Goal: Task Accomplishment & Management: Manage account settings

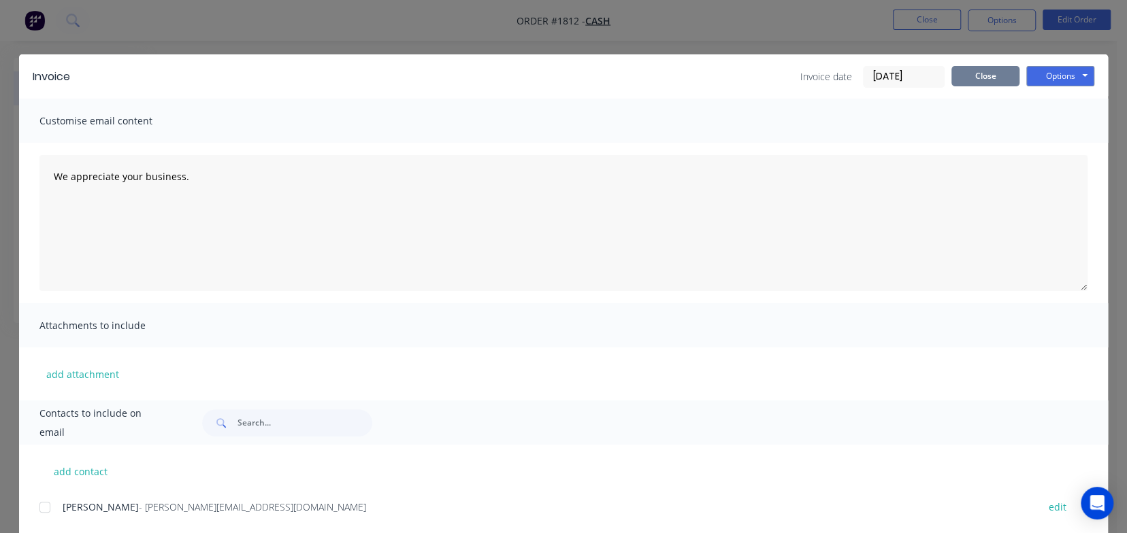
click at [982, 74] on button "Close" at bounding box center [985, 76] width 68 height 20
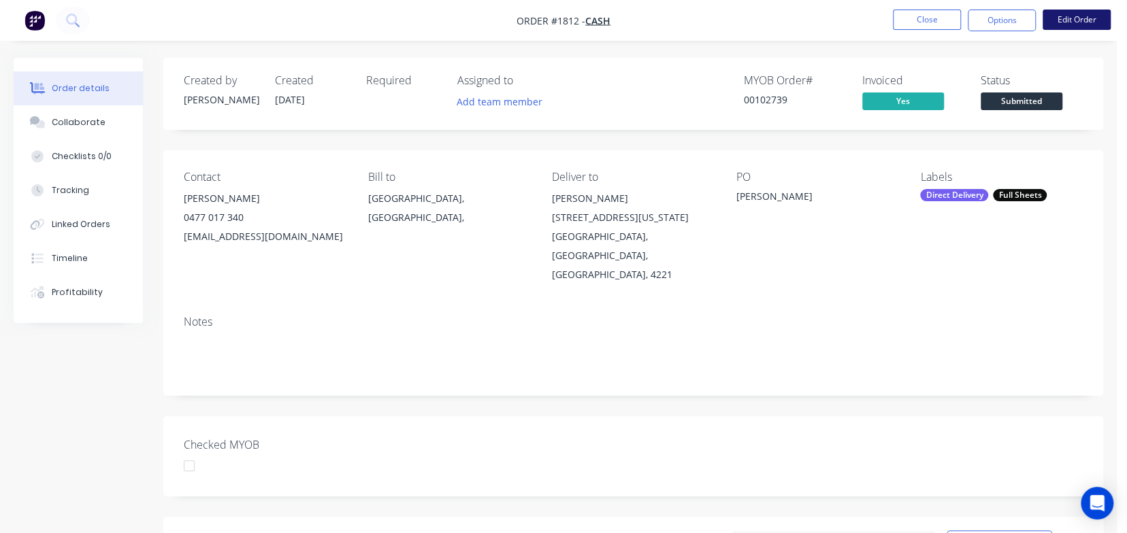
click at [1069, 22] on button "Edit Order" at bounding box center [1076, 20] width 68 height 20
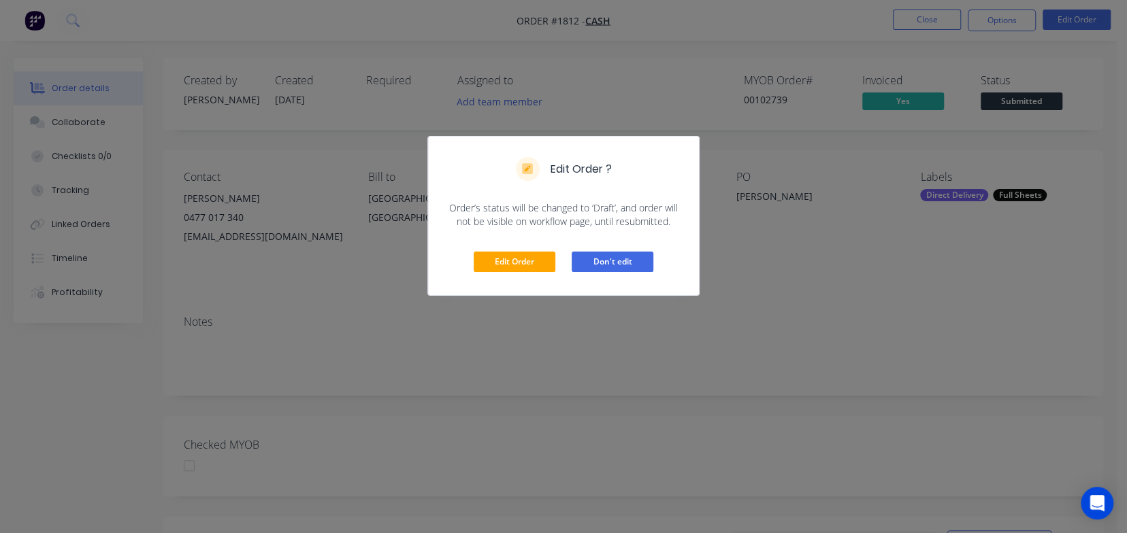
click at [620, 259] on button "Don't edit" at bounding box center [612, 262] width 82 height 20
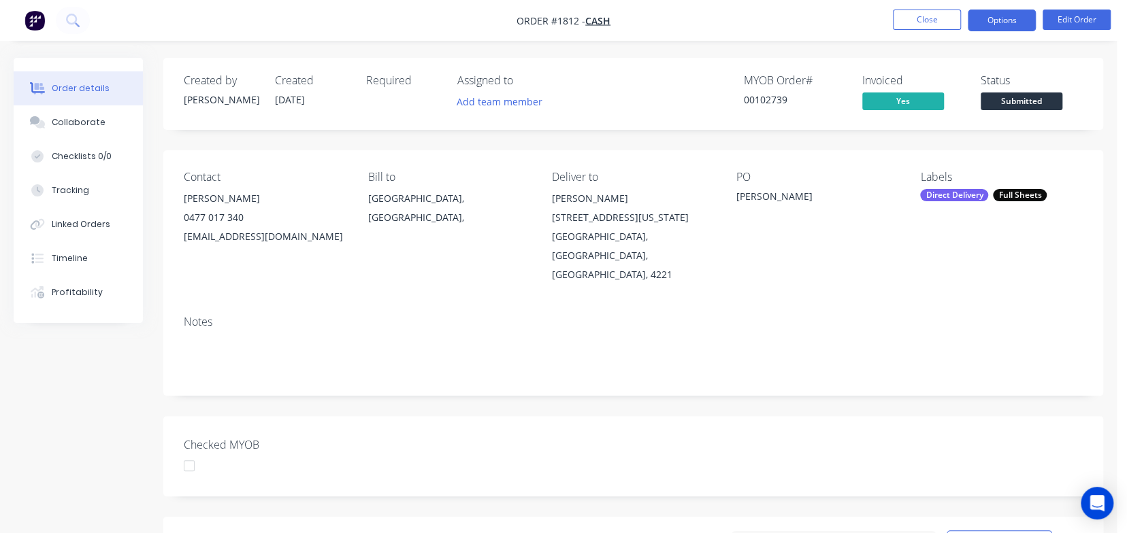
click at [993, 16] on button "Options" at bounding box center [1001, 21] width 68 height 22
click at [823, 246] on div "Contact [PERSON_NAME] [PHONE_NUMBER] [EMAIL_ADDRESS][DOMAIN_NAME] Bill to [GEOG…" at bounding box center [633, 227] width 940 height 154
click at [911, 25] on button "Close" at bounding box center [927, 20] width 68 height 20
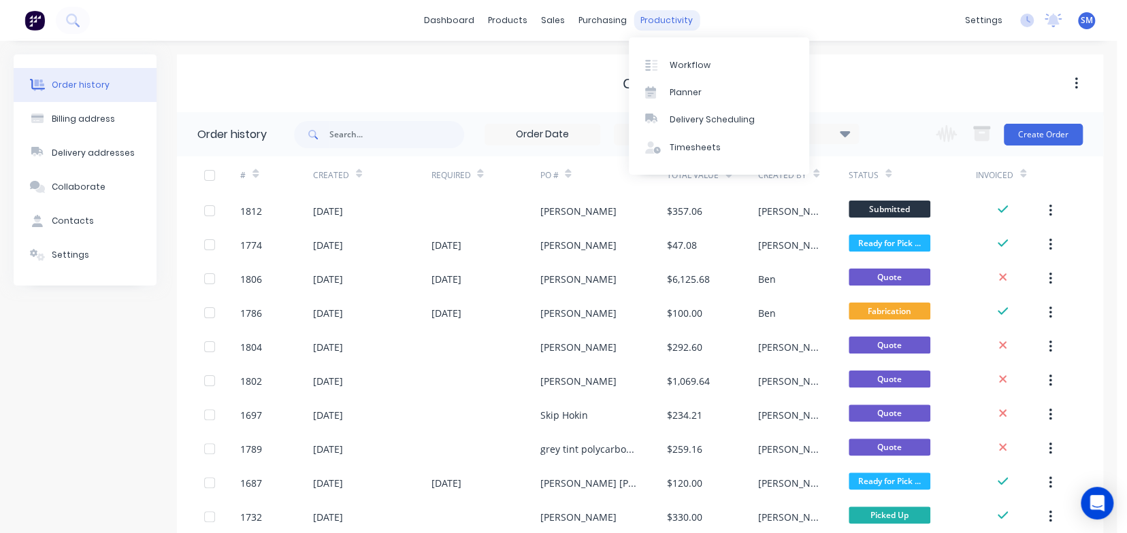
click at [670, 26] on div "productivity" at bounding box center [666, 20] width 66 height 20
click at [684, 65] on div "Workflow" at bounding box center [689, 65] width 41 height 12
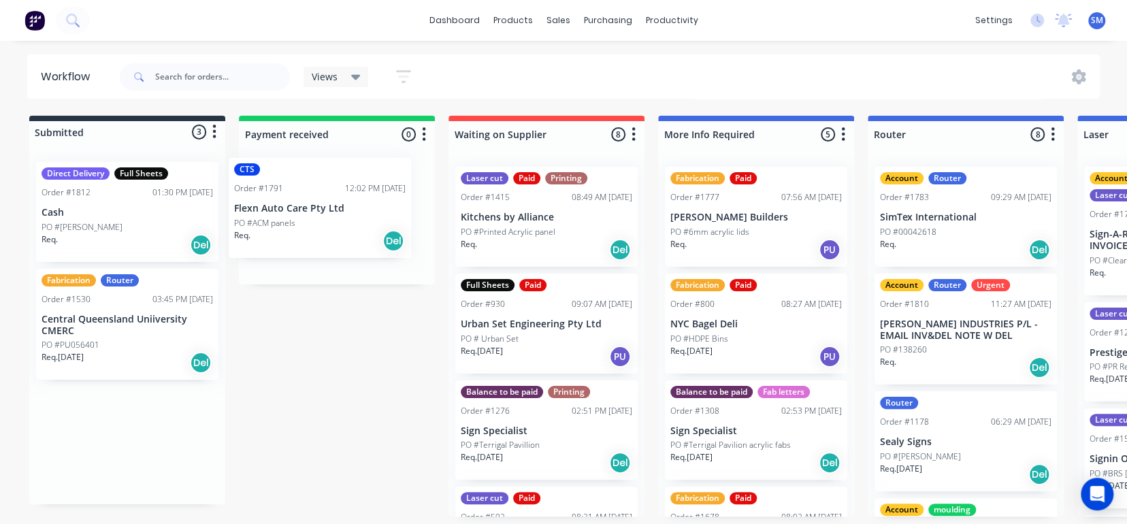
drag, startPoint x: 63, startPoint y: 211, endPoint x: 261, endPoint y: 208, distance: 198.0
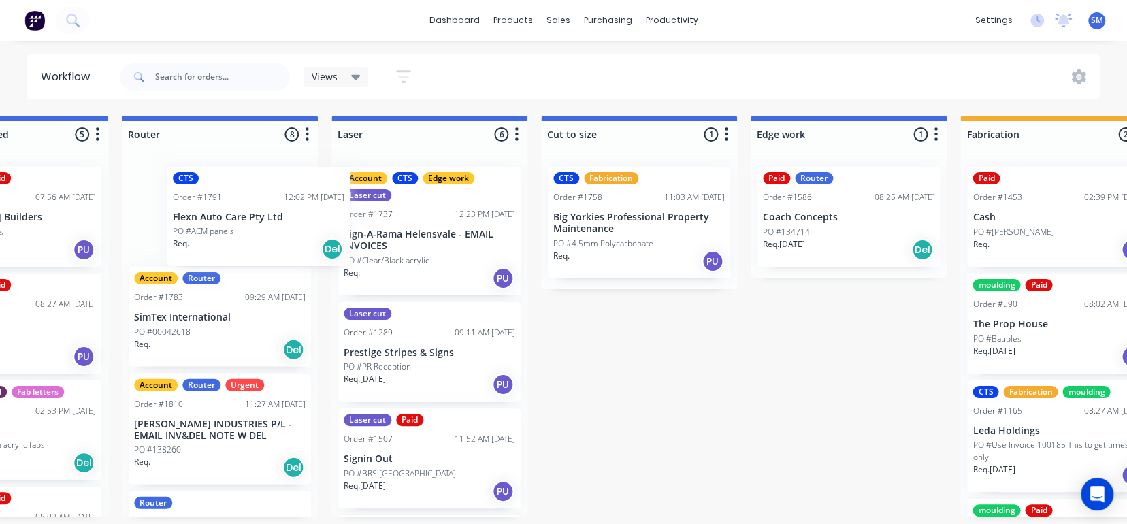
scroll to position [0, 735]
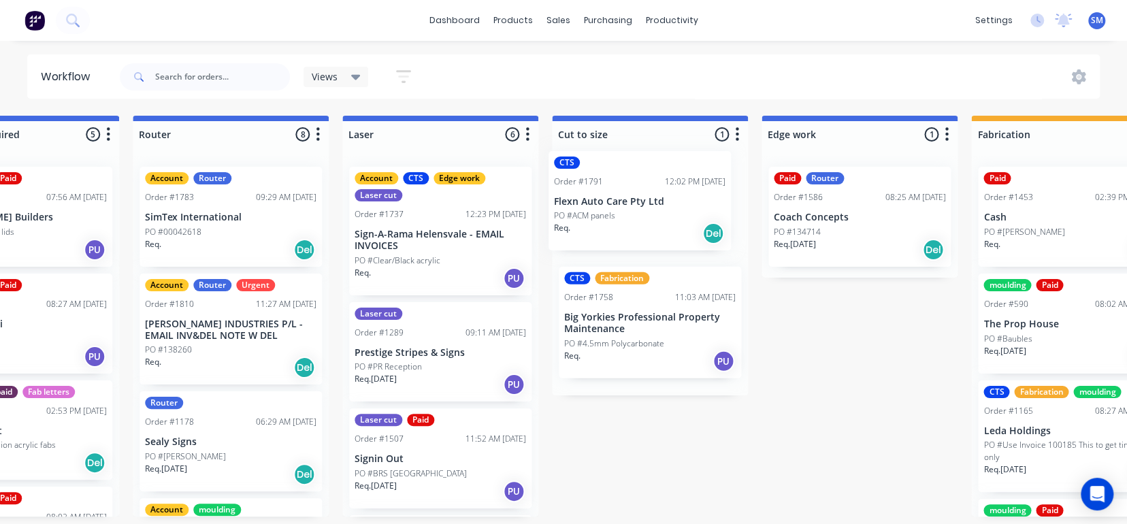
drag, startPoint x: 310, startPoint y: 225, endPoint x: 619, endPoint y: 211, distance: 309.2
click at [619, 211] on div "Submitted 2 Status colour #273444 hex #273444 Save Cancel Summaries Total order…" at bounding box center [882, 316] width 3255 height 401
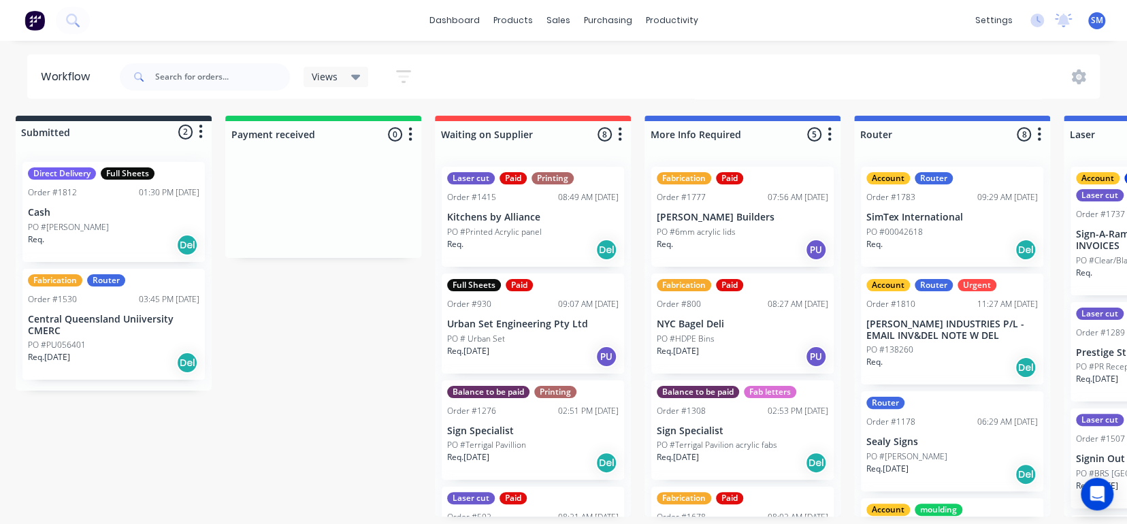
scroll to position [0, 0]
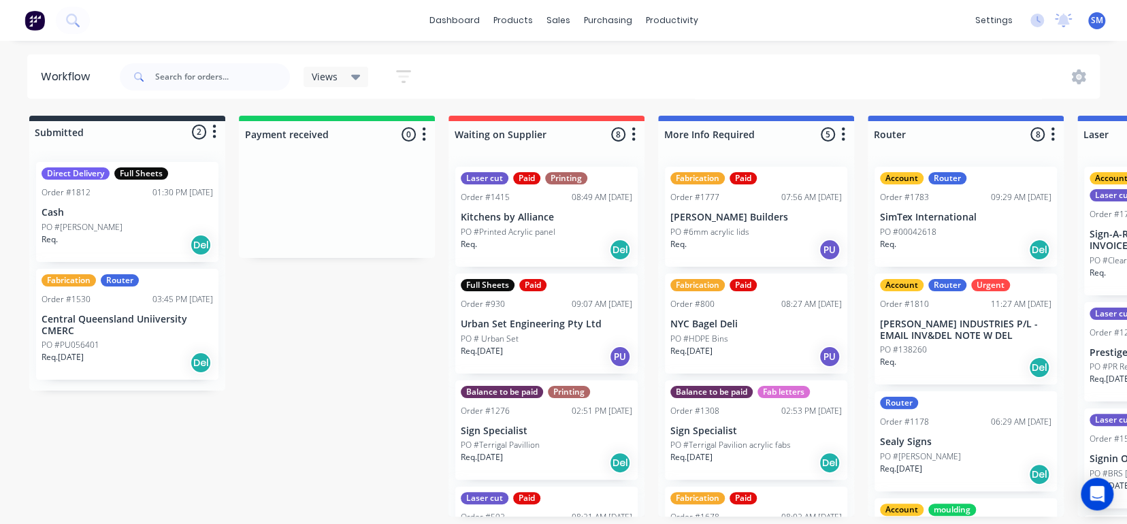
click at [106, 212] on p "Cash" at bounding box center [127, 213] width 171 height 12
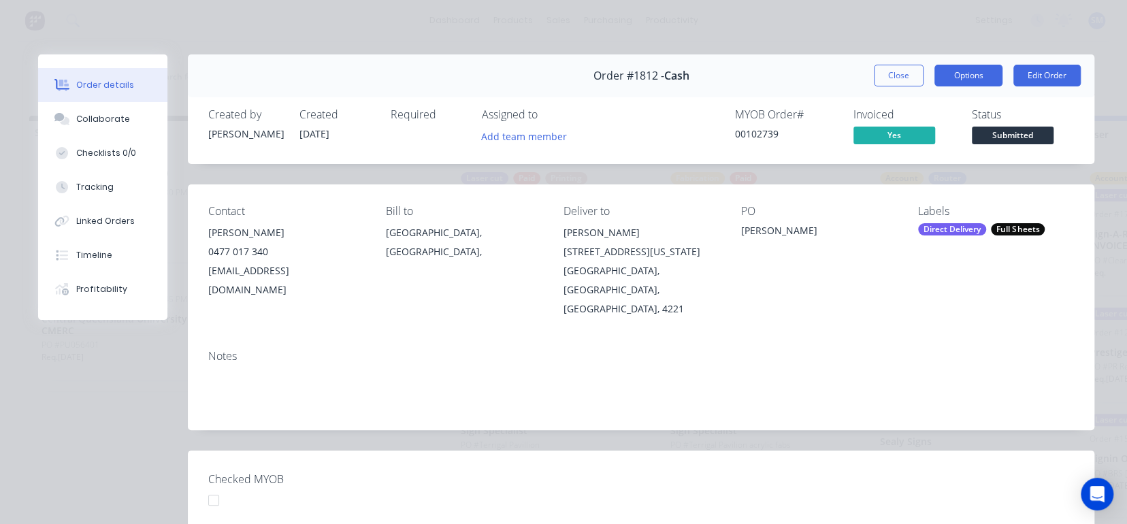
click at [974, 72] on button "Options" at bounding box center [968, 76] width 68 height 22
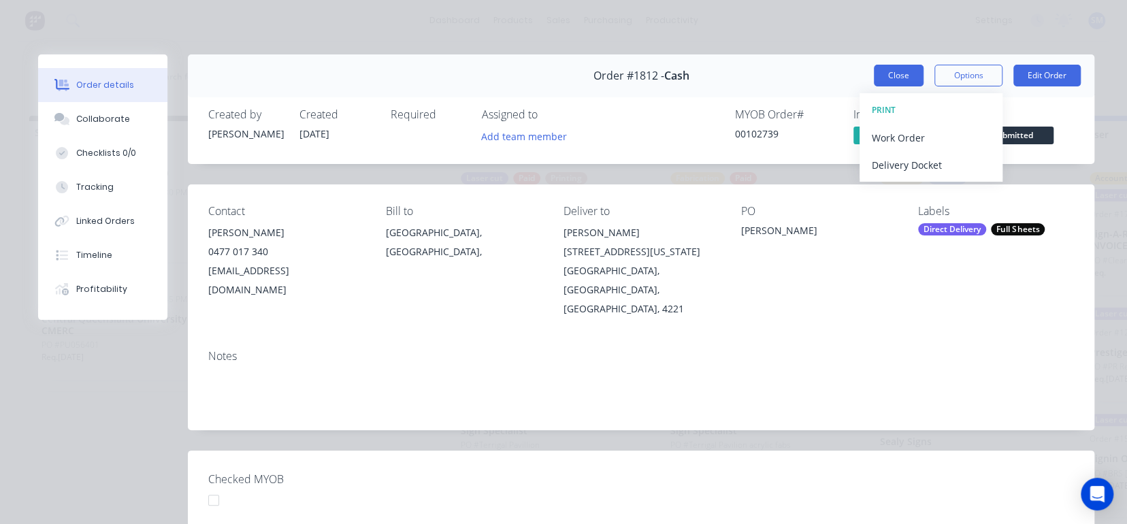
click at [899, 76] on button "Close" at bounding box center [899, 76] width 50 height 22
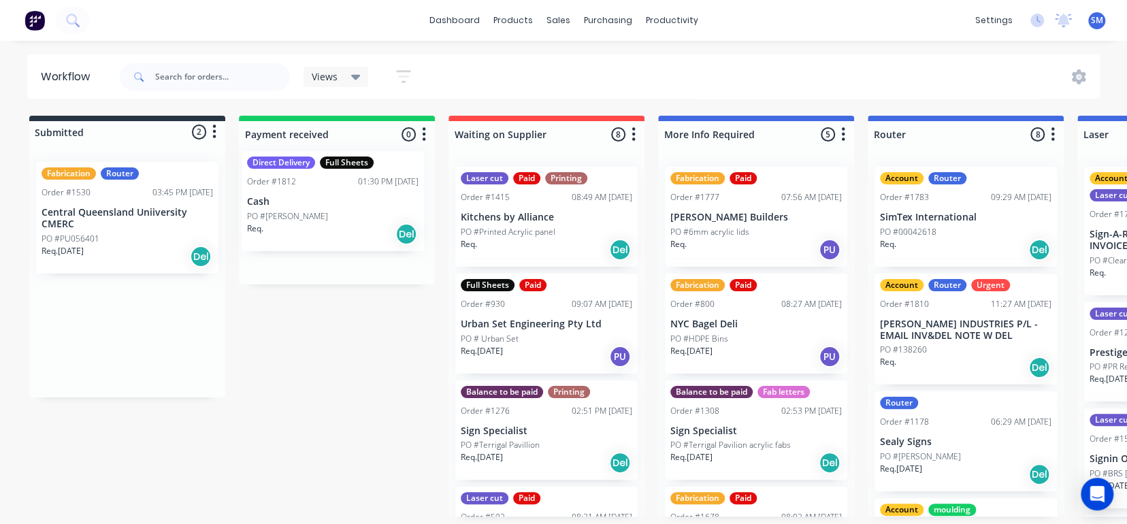
drag, startPoint x: 101, startPoint y: 218, endPoint x: 314, endPoint y: 208, distance: 213.2
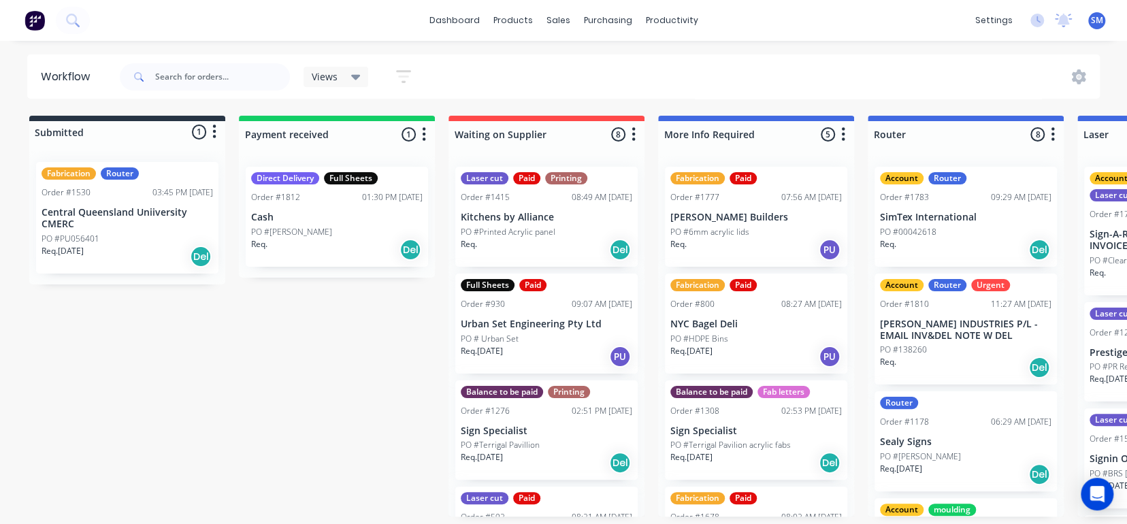
click at [423, 134] on icon "button" at bounding box center [423, 134] width 3 height 14
click at [327, 162] on span "Status colour" at bounding box center [340, 163] width 60 height 14
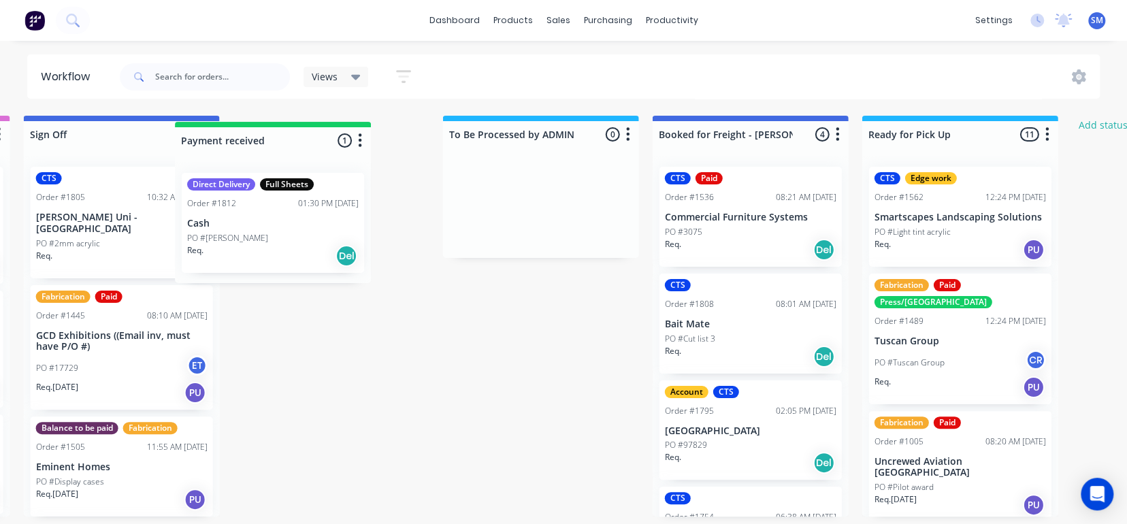
scroll to position [0, 1890]
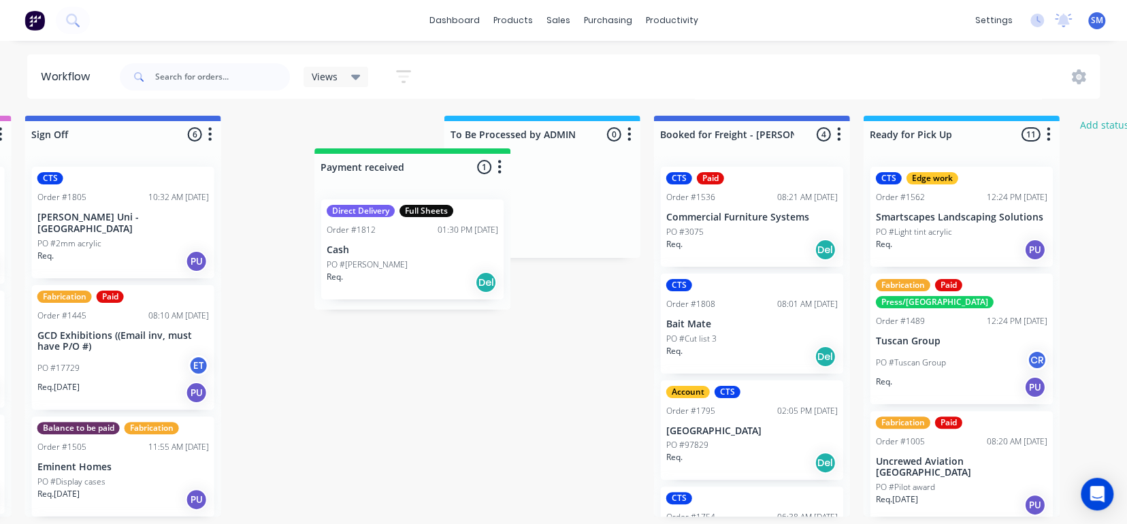
drag, startPoint x: 276, startPoint y: 137, endPoint x: 357, endPoint y: 170, distance: 87.9
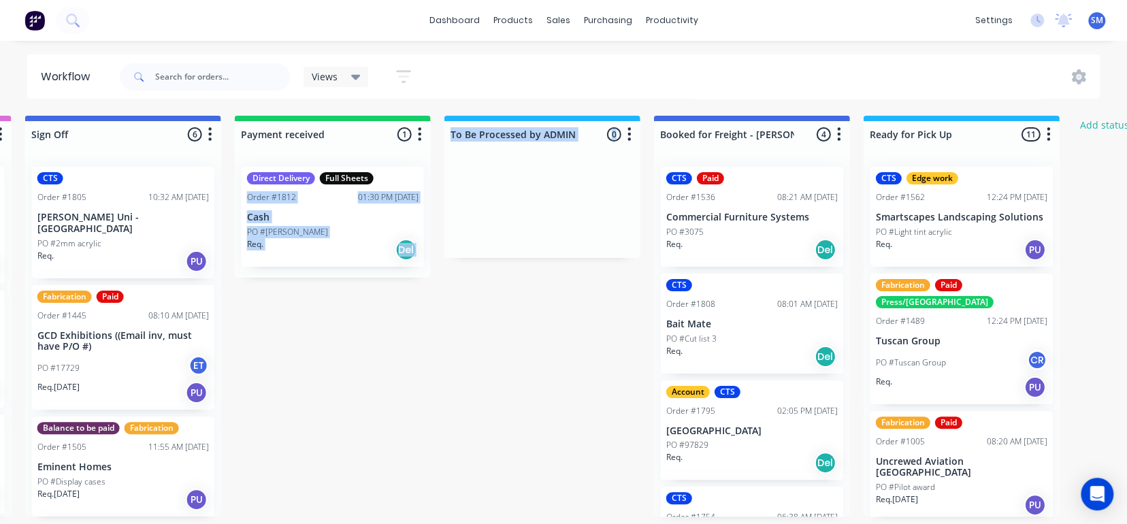
drag, startPoint x: 367, startPoint y: 158, endPoint x: 438, endPoint y: 152, distance: 71.0
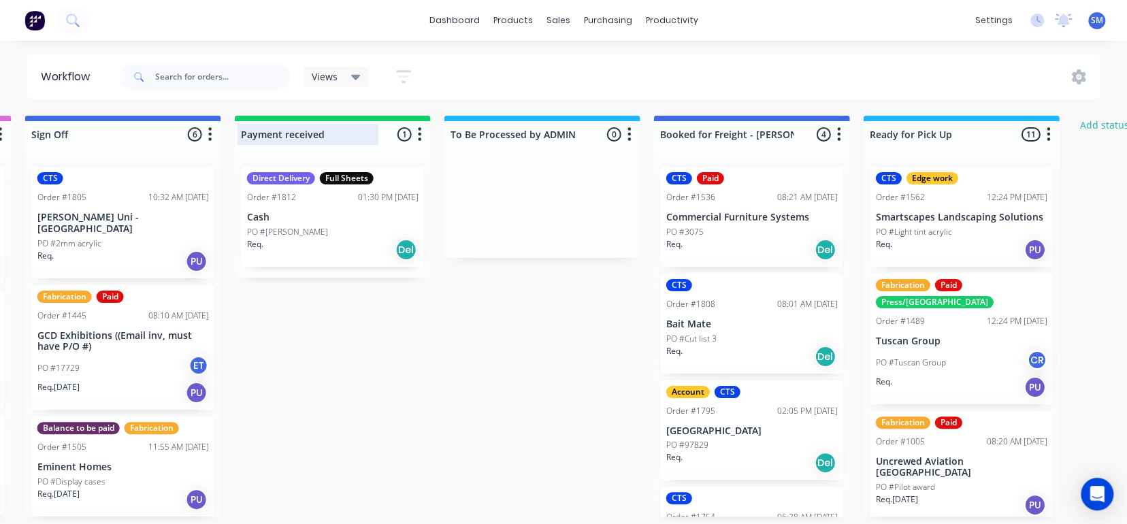
drag, startPoint x: 327, startPoint y: 118, endPoint x: 418, endPoint y: 121, distance: 91.2
click at [420, 122] on div "Payment received 1 Status colour #13CE66 hex #13CE66 Save Cancel Notifications …" at bounding box center [333, 132] width 196 height 32
drag, startPoint x: 290, startPoint y: 117, endPoint x: 425, endPoint y: 128, distance: 135.1
click at [425, 129] on div "Payment received 1 Status colour #13CE66 hex #13CE66 Save Cancel Notifications …" at bounding box center [333, 132] width 196 height 32
click at [405, 131] on div at bounding box center [333, 134] width 196 height 27
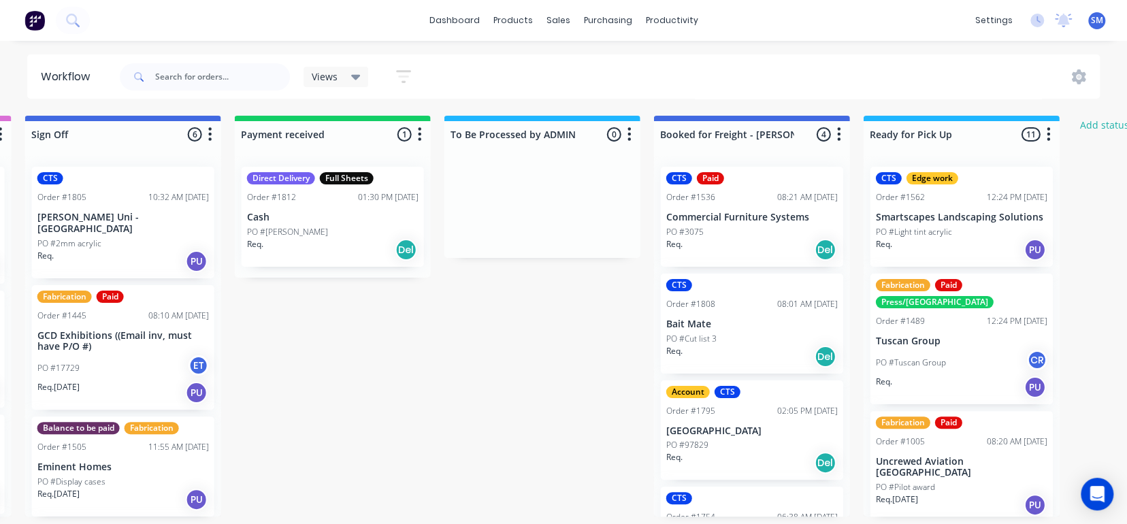
click at [418, 129] on icon "button" at bounding box center [419, 134] width 3 height 14
click at [352, 161] on span "Status colour" at bounding box center [335, 163] width 60 height 14
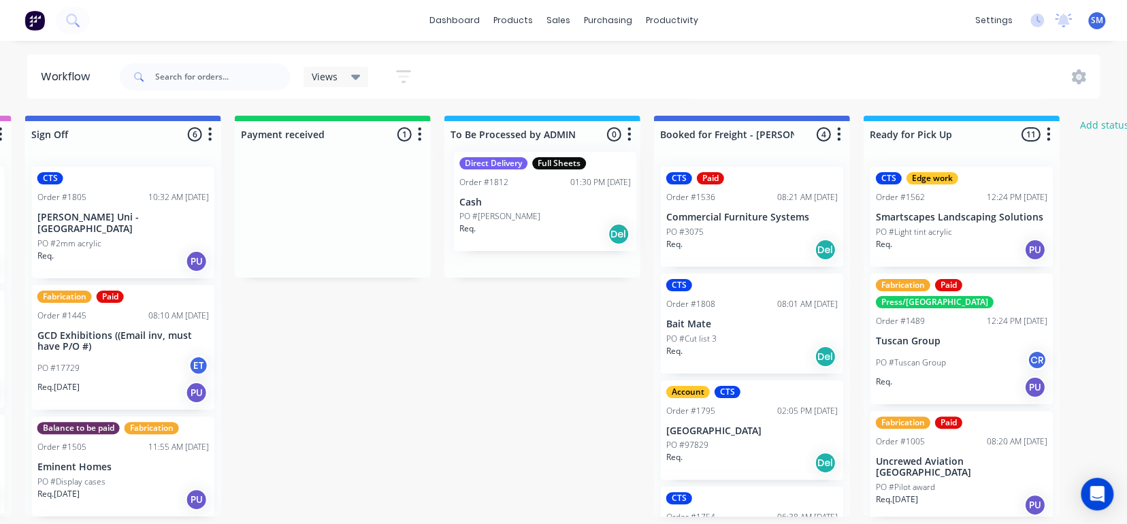
drag, startPoint x: 297, startPoint y: 231, endPoint x: 512, endPoint y: 217, distance: 216.1
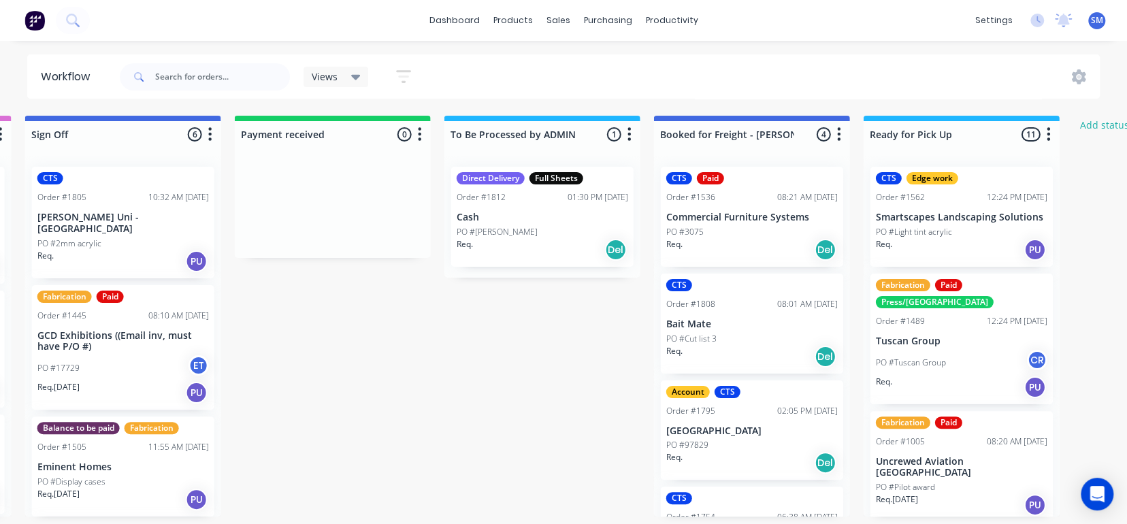
click at [367, 120] on div "Payment received 0 Status colour #13CE66 hex #13CE66 Save Cancel Notifications …" at bounding box center [333, 132] width 196 height 32
drag, startPoint x: 353, startPoint y: 180, endPoint x: 320, endPoint y: 136, distance: 54.8
click at [316, 164] on div at bounding box center [333, 207] width 196 height 102
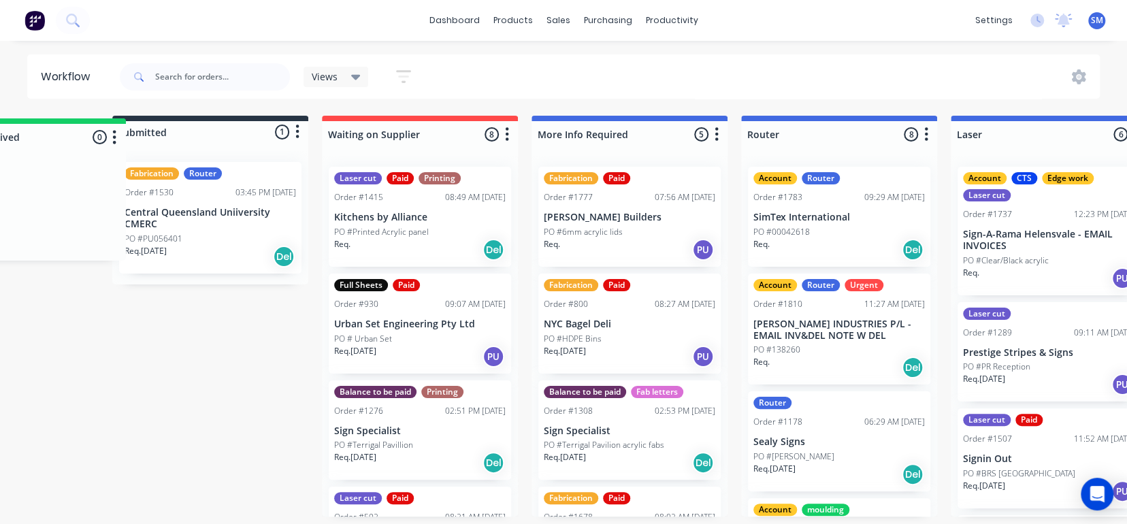
scroll to position [0, 0]
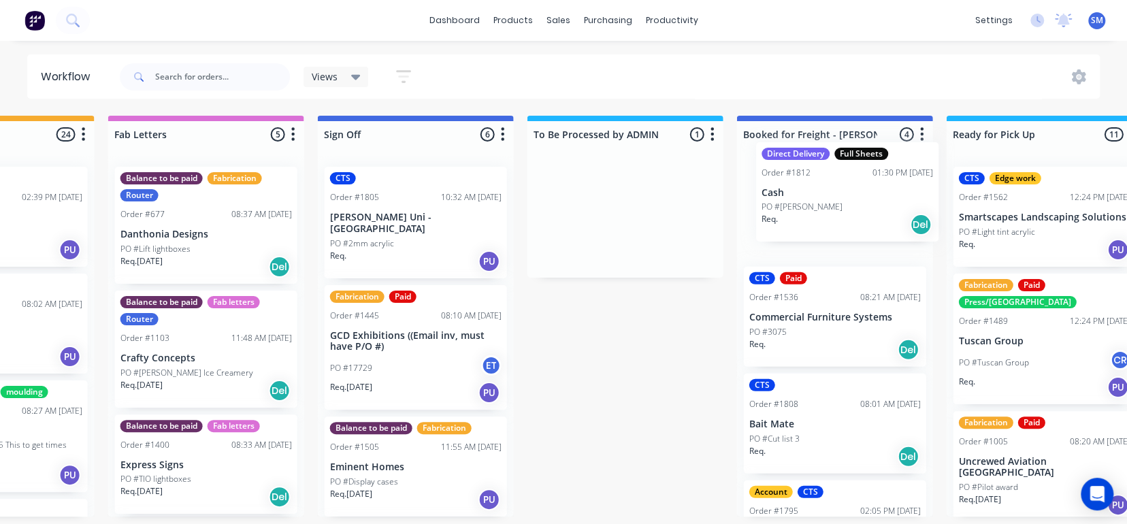
scroll to position [0, 1810]
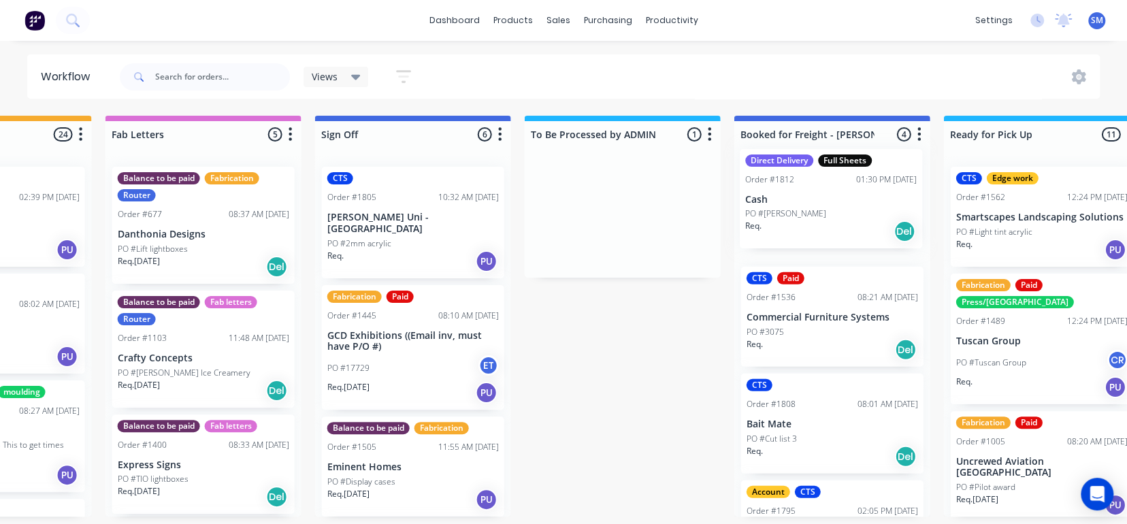
drag, startPoint x: 750, startPoint y: 221, endPoint x: 820, endPoint y: 203, distance: 72.9
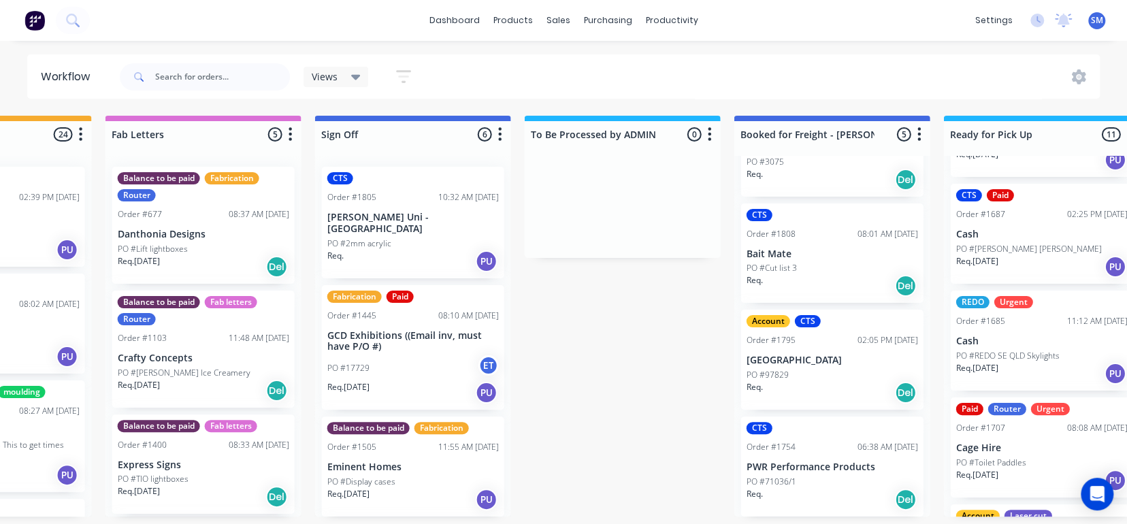
scroll to position [680, 0]
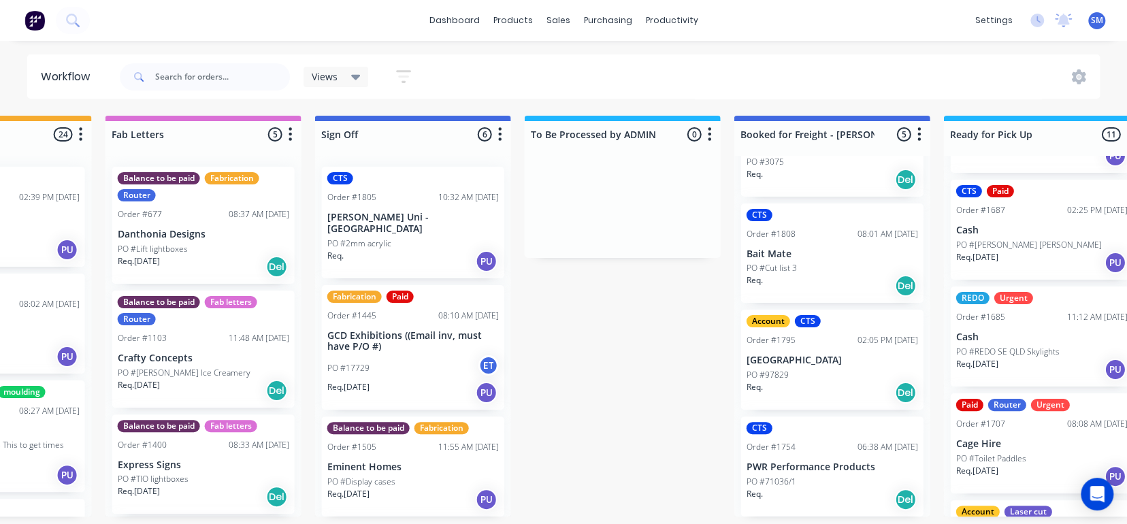
click at [1042, 358] on div "Req. [DATE] PU" at bounding box center [1041, 369] width 171 height 23
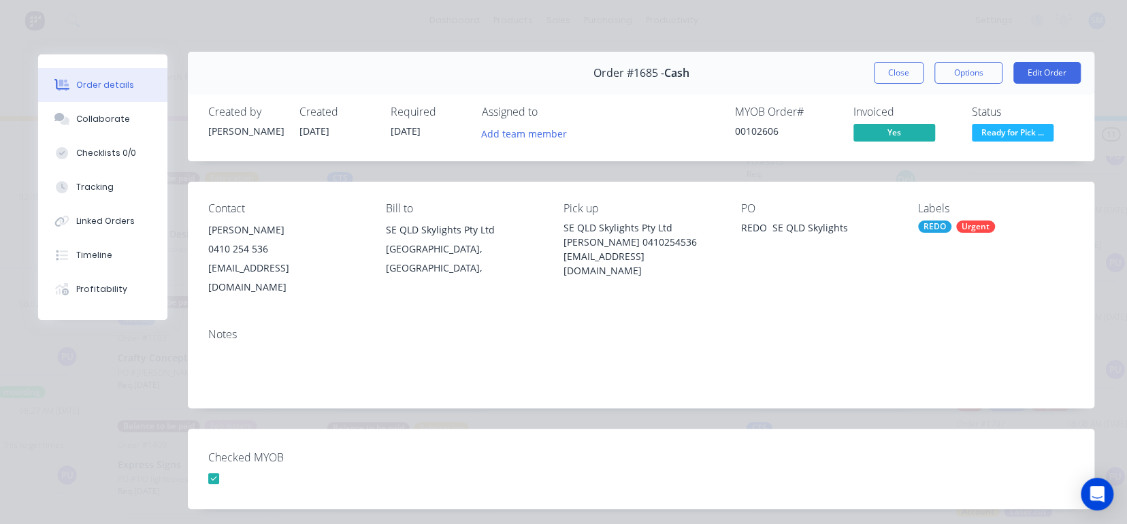
scroll to position [0, 0]
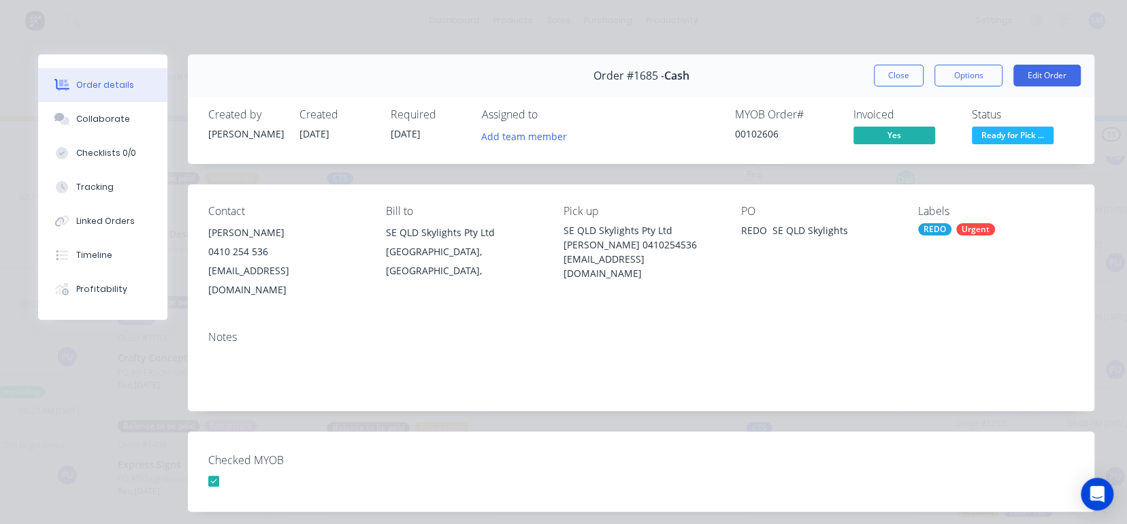
drag, startPoint x: 999, startPoint y: 133, endPoint x: 1052, endPoint y: 274, distance: 151.4
click at [1052, 274] on div "Labels REDO Urgent" at bounding box center [996, 252] width 156 height 95
click at [1002, 136] on span "Ready for Pick ..." at bounding box center [1013, 135] width 82 height 17
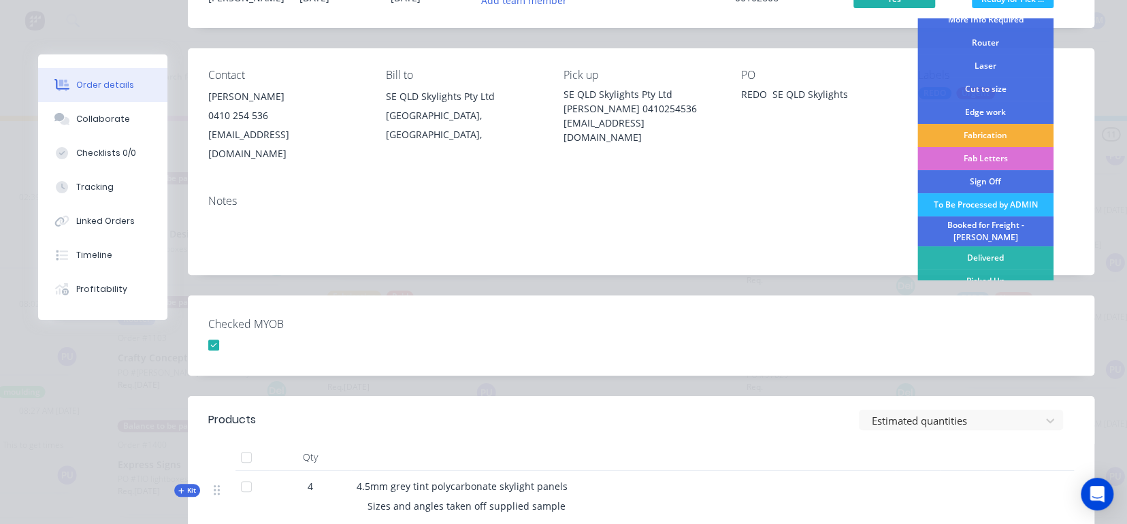
scroll to position [68, 0]
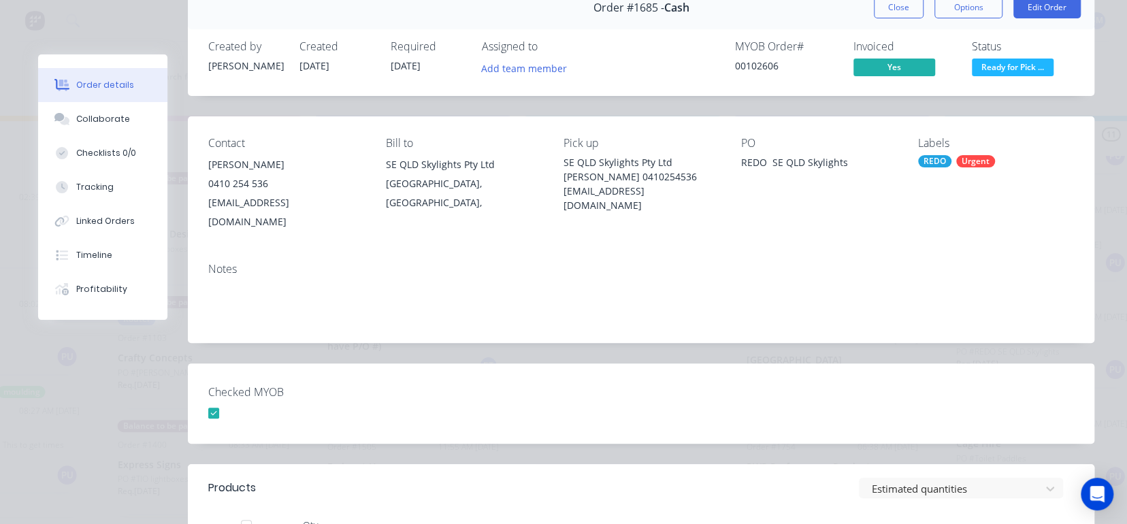
click at [821, 313] on div "Notes" at bounding box center [641, 297] width 906 height 91
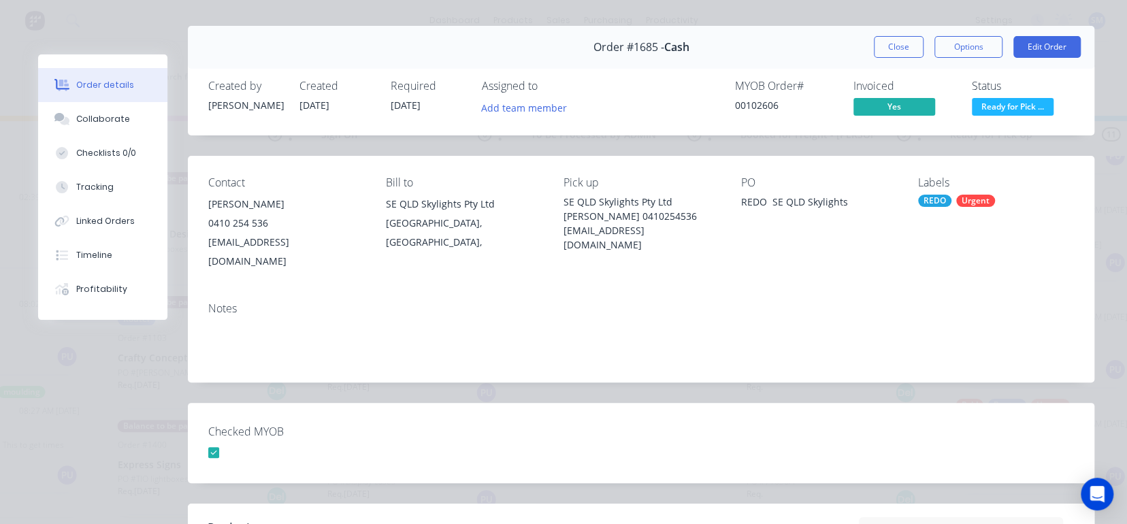
scroll to position [0, 0]
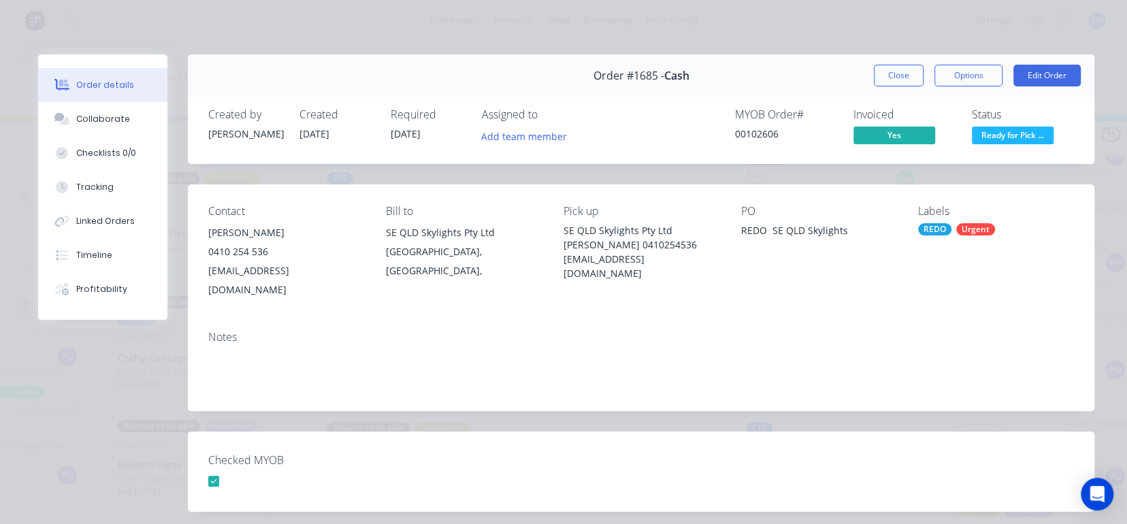
click at [228, 326] on div "Notes" at bounding box center [641, 365] width 906 height 91
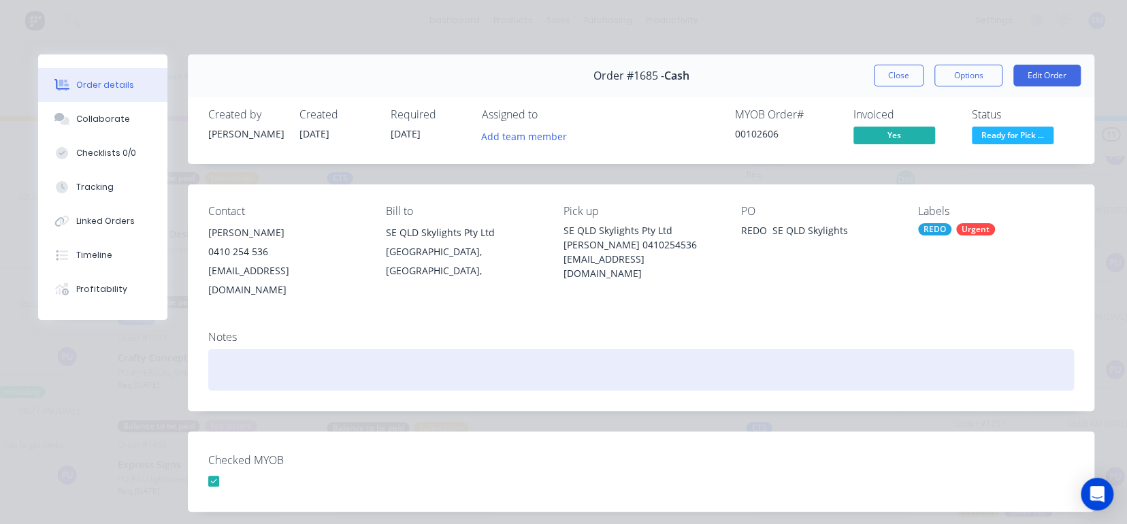
click at [216, 349] on div at bounding box center [640, 370] width 865 height 42
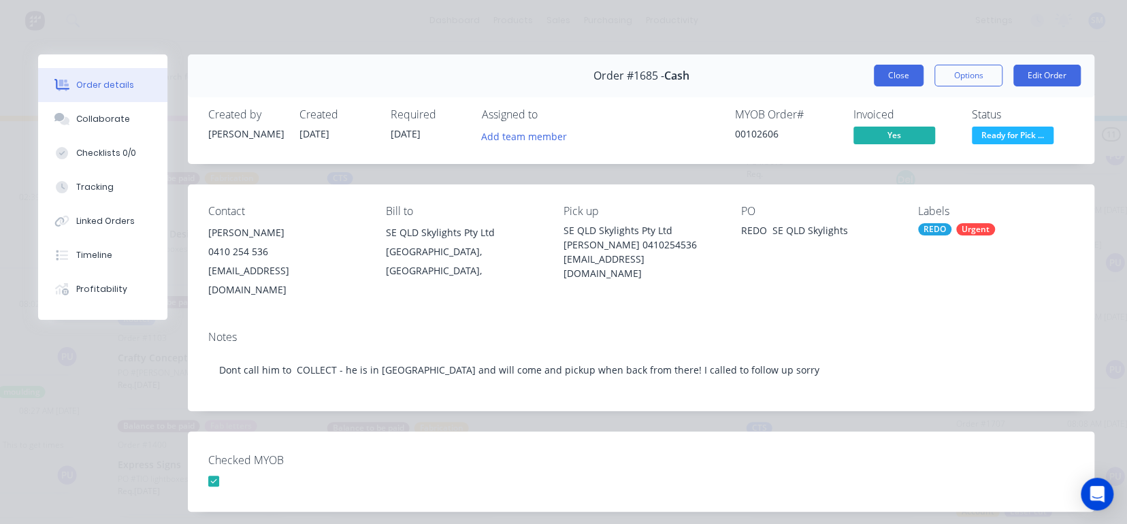
click at [889, 77] on button "Close" at bounding box center [899, 76] width 50 height 22
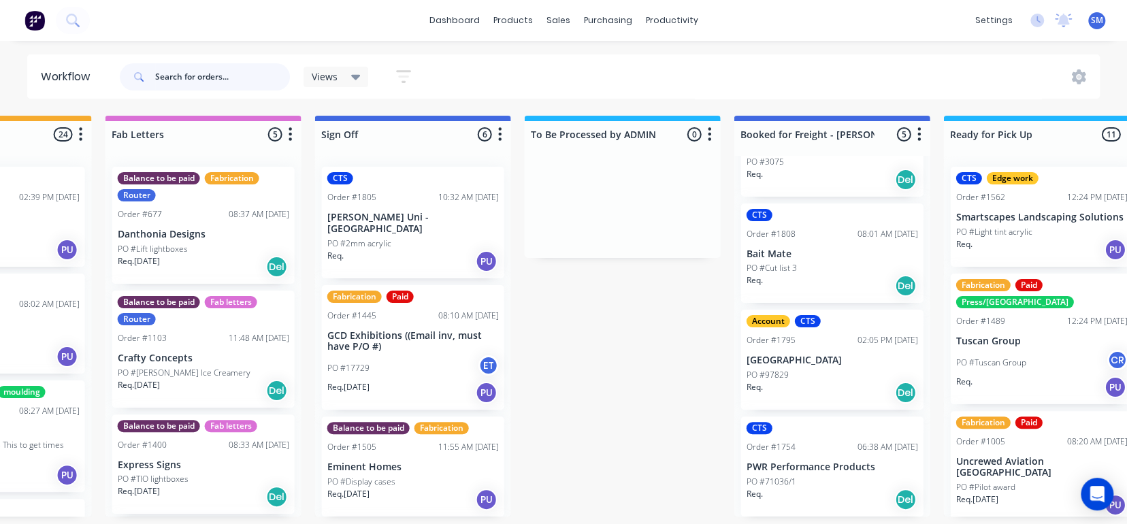
click at [210, 75] on input "text" at bounding box center [222, 76] width 135 height 27
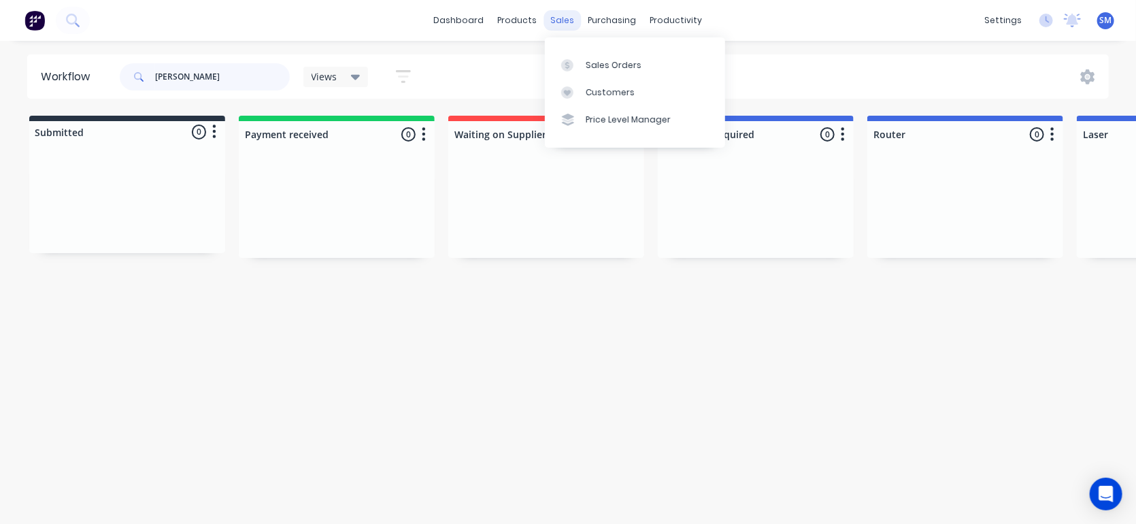
type input "[PERSON_NAME]"
click at [558, 18] on div "sales" at bounding box center [562, 20] width 37 height 20
click at [573, 16] on div "sales" at bounding box center [562, 20] width 37 height 20
click at [603, 58] on link "Sales Orders" at bounding box center [635, 64] width 180 height 27
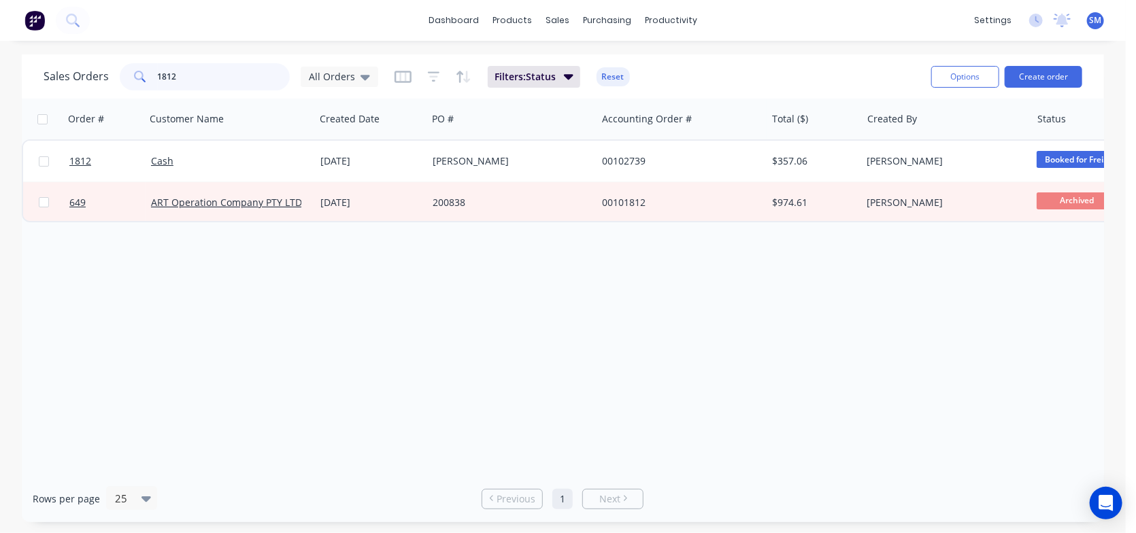
click at [194, 71] on input "1812" at bounding box center [224, 76] width 133 height 27
type input "1"
type input "[PERSON_NAME]"
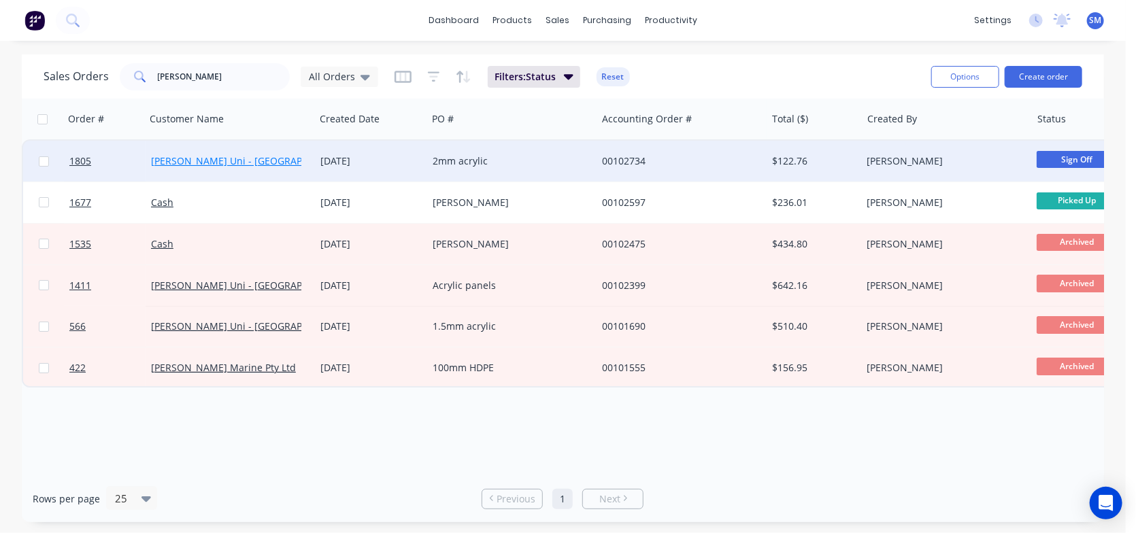
click at [207, 159] on link "[PERSON_NAME] Uni - [GEOGRAPHIC_DATA]" at bounding box center [249, 160] width 197 height 13
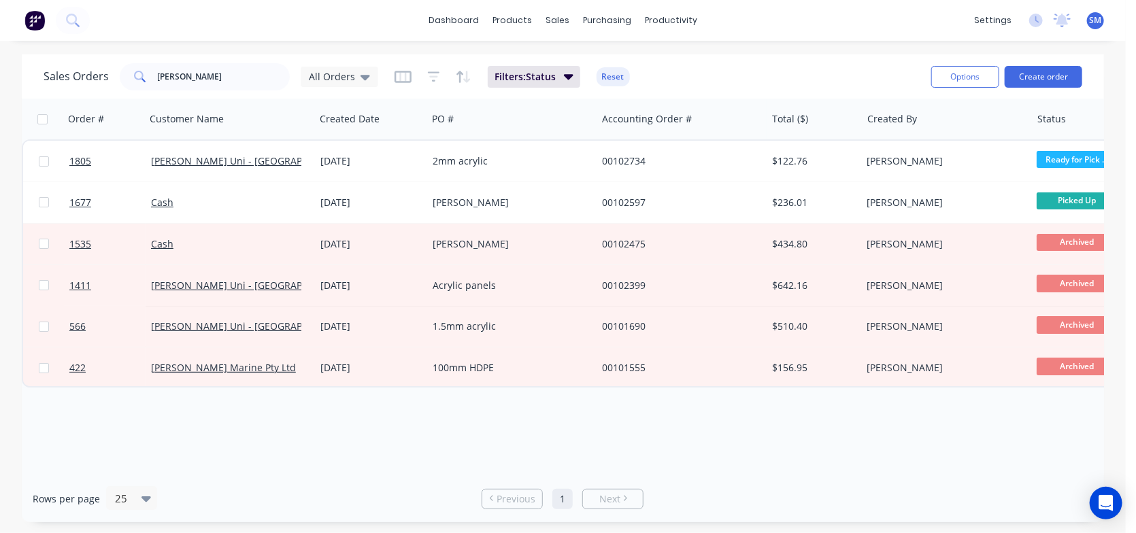
click at [897, 409] on div "Order # Customer Name Created Date PO # Accounting Order # Total ($) Created By…" at bounding box center [563, 287] width 1082 height 377
click at [654, 14] on div "productivity" at bounding box center [671, 20] width 66 height 20
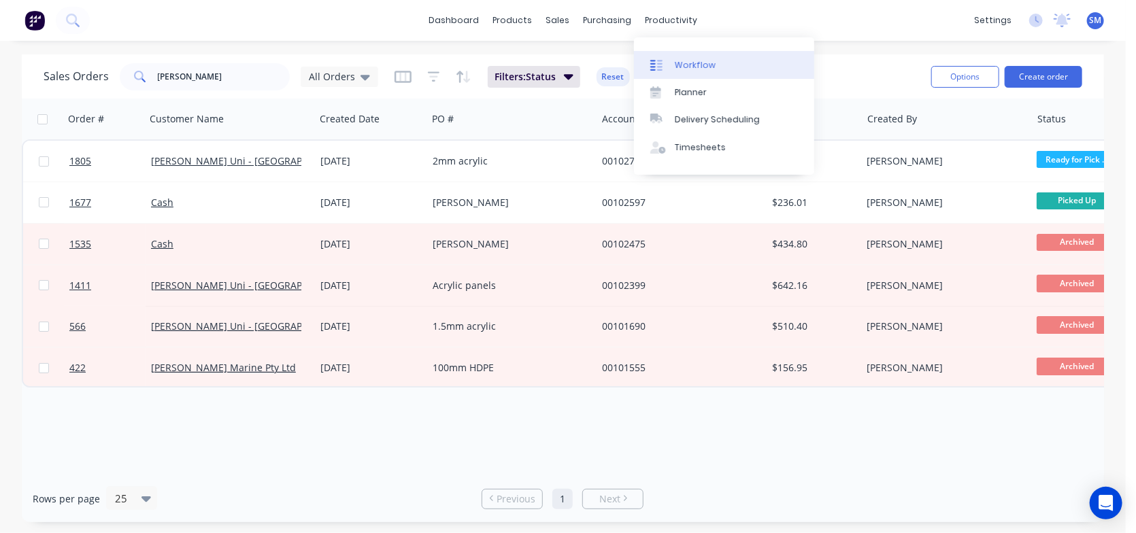
click at [680, 63] on div "Workflow" at bounding box center [695, 65] width 41 height 12
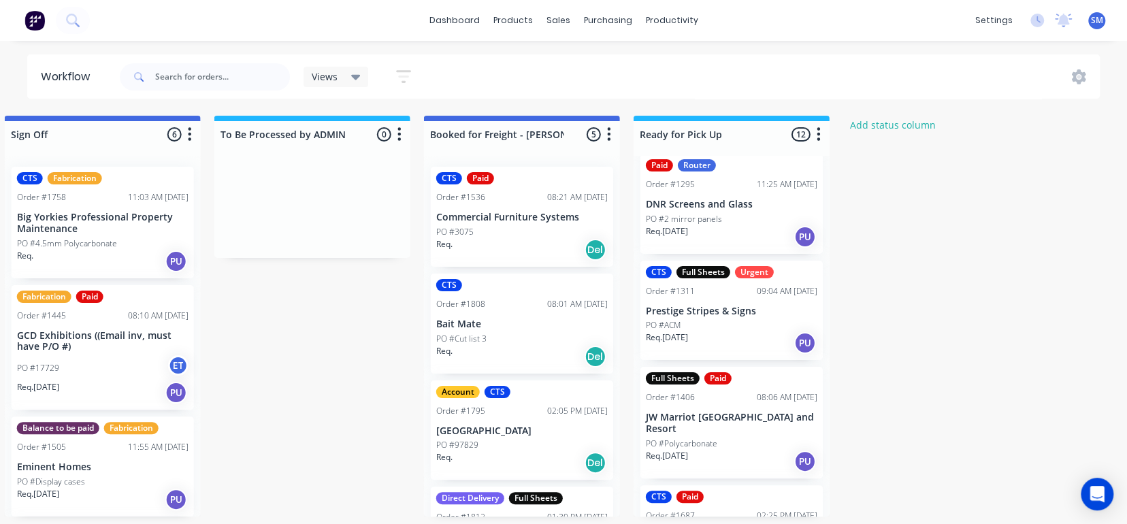
scroll to position [489, 0]
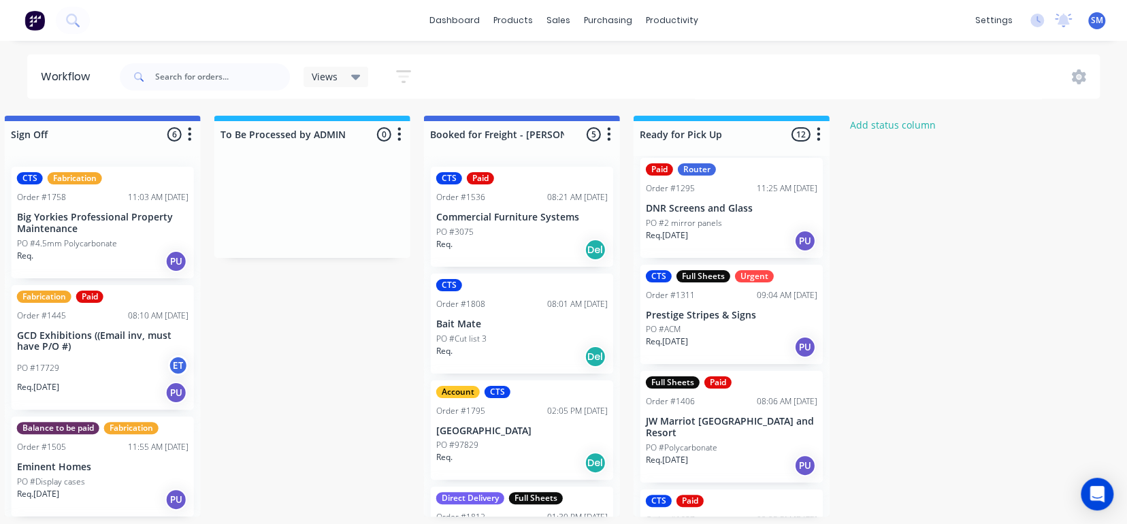
click at [744, 323] on div "PO #ACM" at bounding box center [731, 329] width 171 height 12
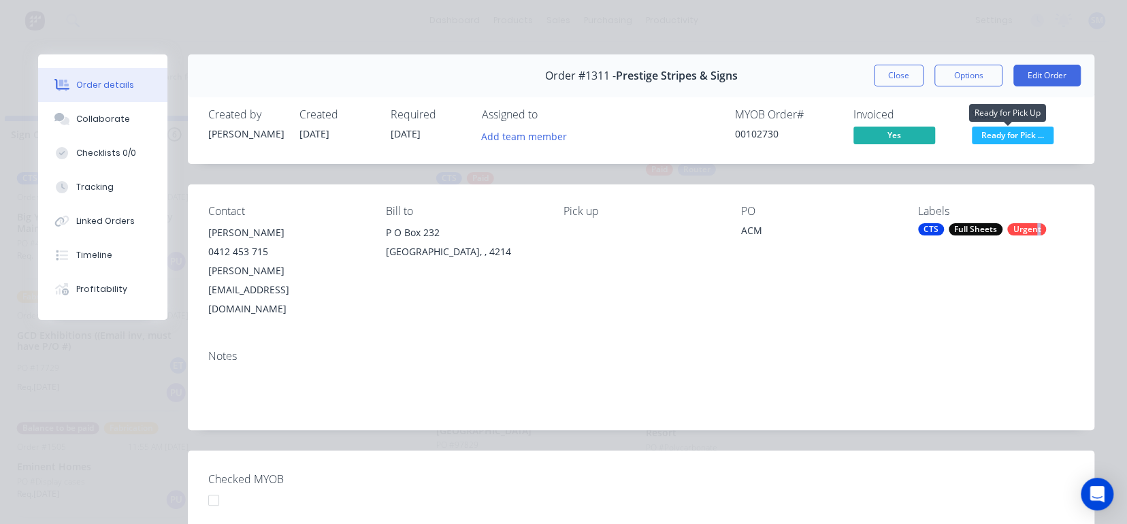
drag, startPoint x: 991, startPoint y: 135, endPoint x: 1031, endPoint y: 293, distance: 163.5
click at [1031, 293] on div "Contact [PERSON_NAME] [PHONE_NUMBER] [EMAIL_ADDRESS][DOMAIN_NAME] Bill to [STRE…" at bounding box center [641, 261] width 906 height 154
click at [998, 252] on div "Labels CTS Full Sheets Urgent" at bounding box center [996, 262] width 156 height 114
click at [969, 236] on div "Labels CTS Full Sheets Urgent" at bounding box center [996, 262] width 156 height 114
click at [929, 213] on div "Labels" at bounding box center [996, 211] width 156 height 13
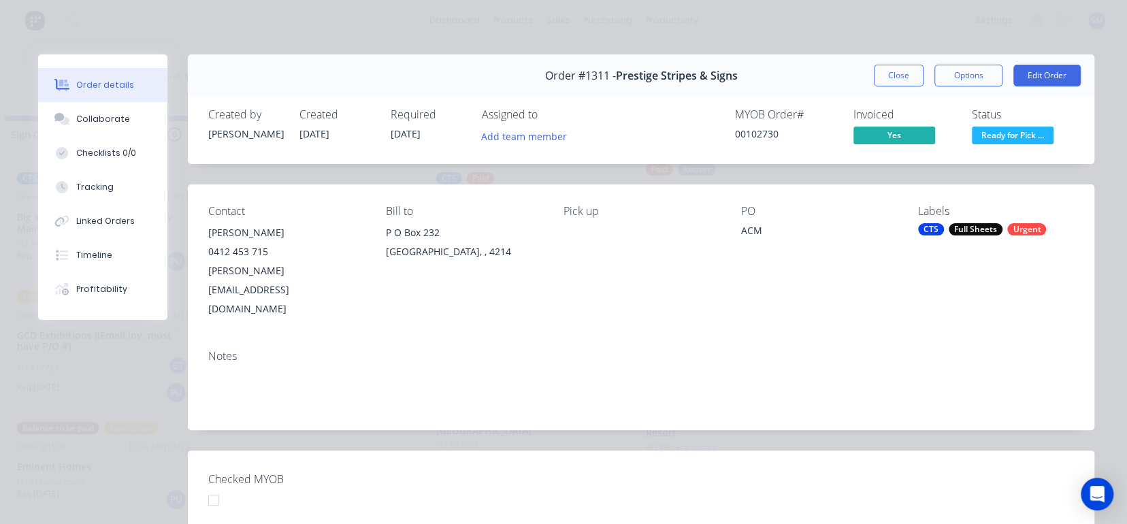
click at [929, 210] on div "Labels" at bounding box center [996, 211] width 156 height 13
click at [928, 208] on div "Labels" at bounding box center [996, 211] width 156 height 13
drag, startPoint x: 928, startPoint y: 208, endPoint x: 901, endPoint y: 282, distance: 78.8
click at [901, 282] on div "Contact [PERSON_NAME] [PHONE_NUMBER] [EMAIL_ADDRESS][DOMAIN_NAME] Bill to [STRE…" at bounding box center [641, 261] width 906 height 154
click at [923, 244] on div "Labels CTS Full Sheets Urgent" at bounding box center [996, 262] width 156 height 114
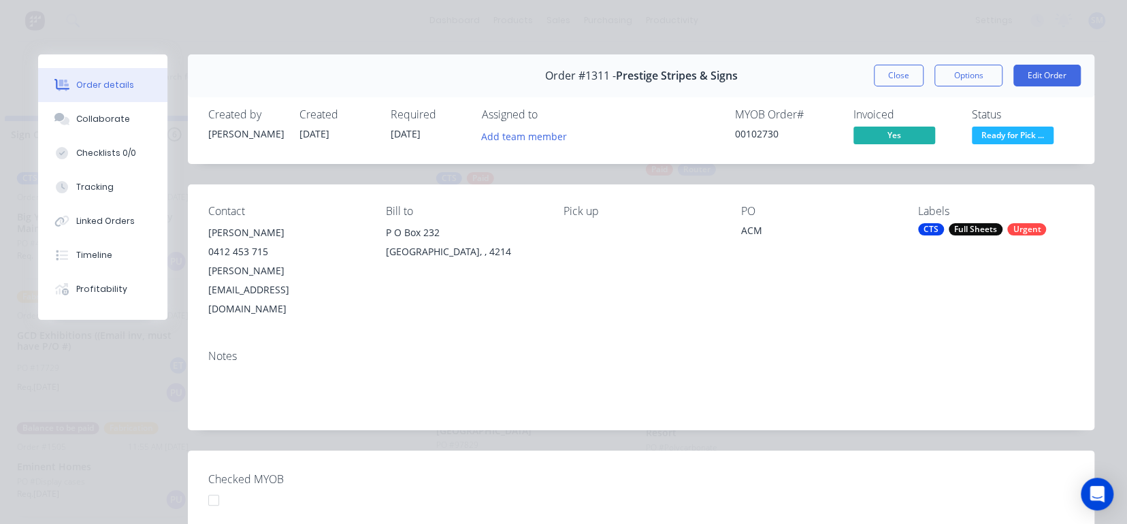
click at [922, 214] on div "Labels" at bounding box center [996, 211] width 156 height 13
click at [922, 229] on div "CTS" at bounding box center [931, 229] width 26 height 12
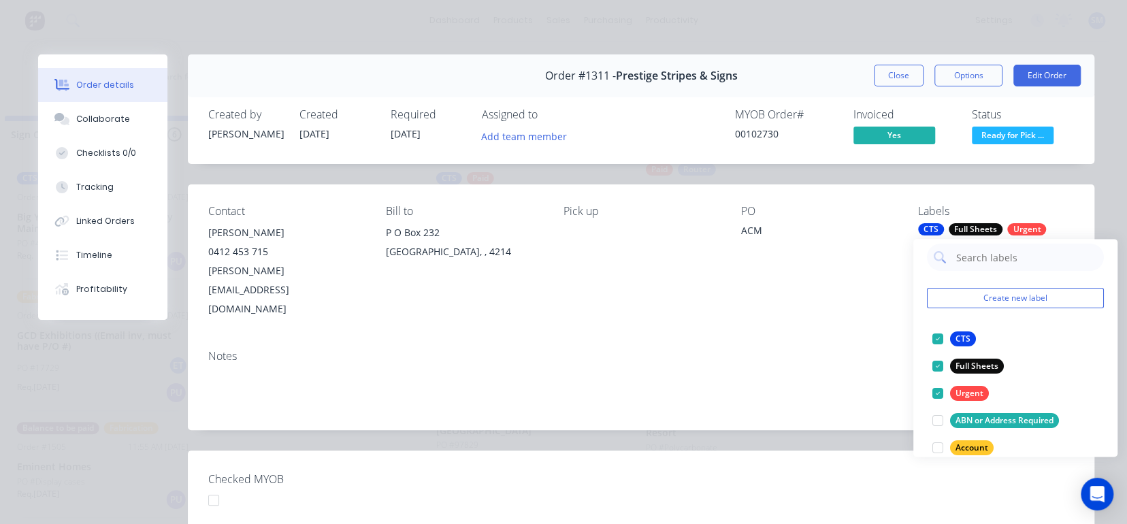
scroll to position [0, 0]
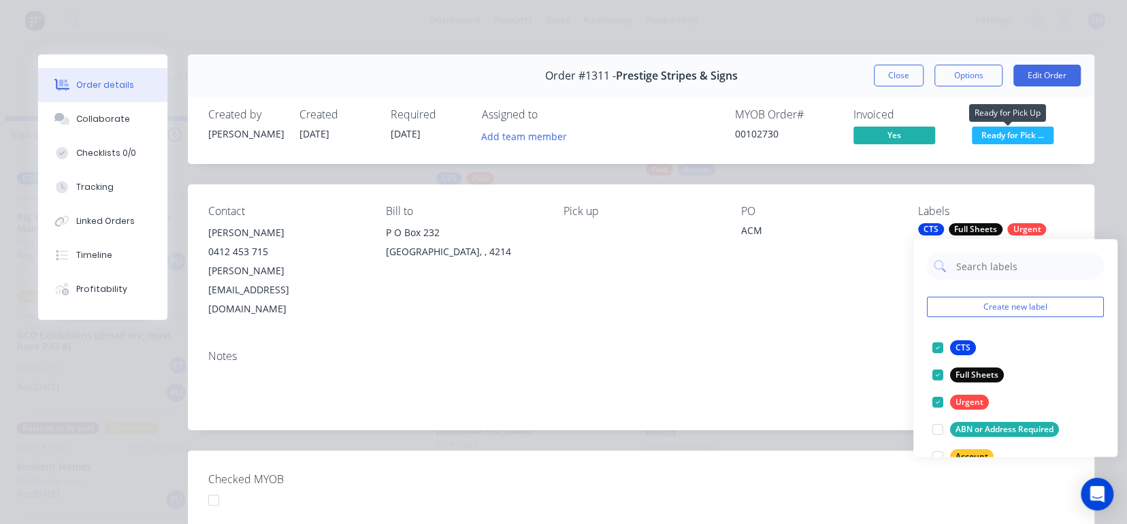
click at [1029, 135] on span "Ready for Pick ..." at bounding box center [1013, 135] width 82 height 17
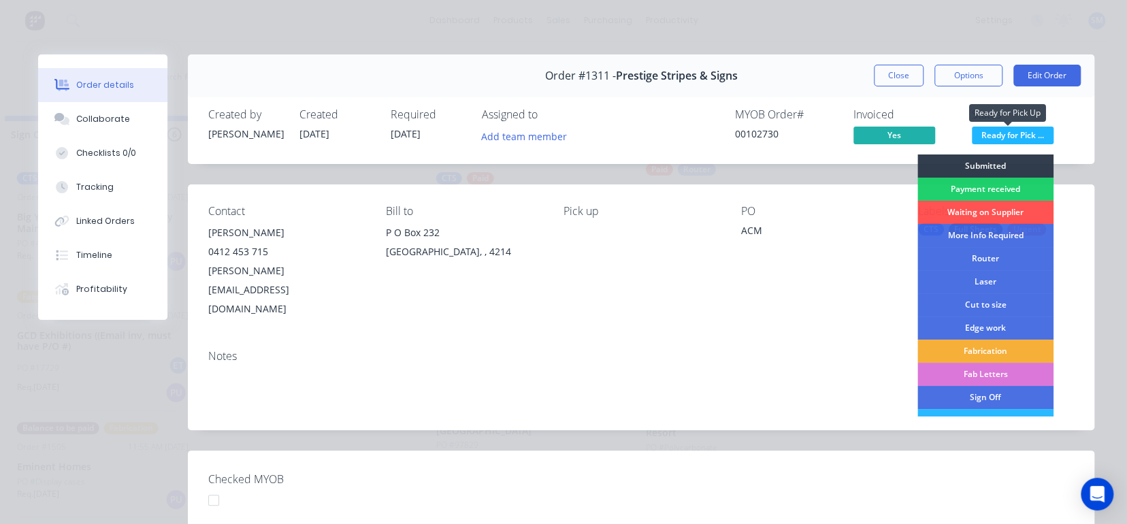
drag, startPoint x: 1002, startPoint y: 133, endPoint x: 1034, endPoint y: 142, distance: 33.4
click at [1034, 142] on span "Ready for Pick ..." at bounding box center [1013, 135] width 82 height 17
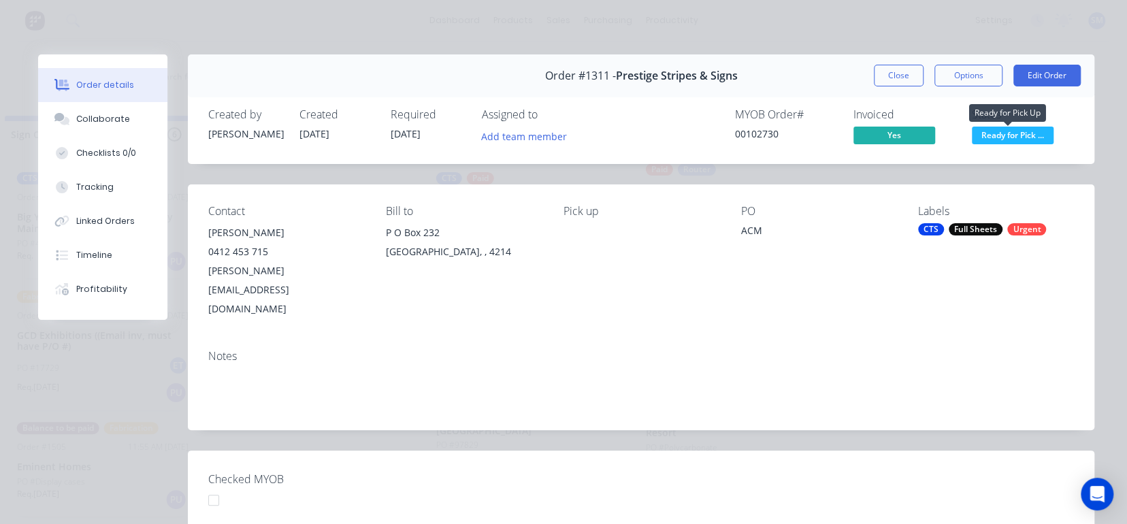
click at [1033, 138] on span "Ready for Pick ..." at bounding box center [1013, 135] width 82 height 17
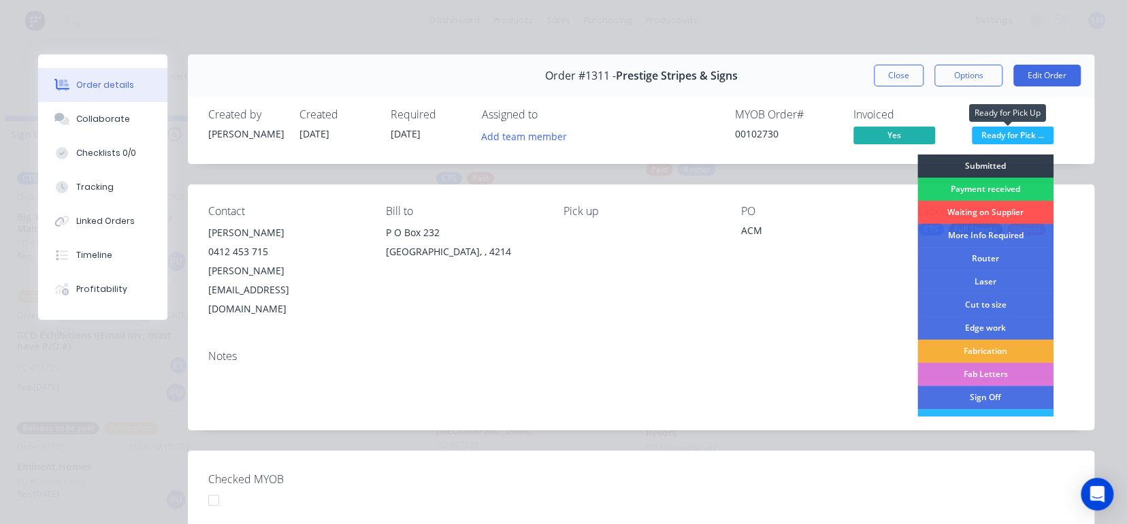
click at [1033, 138] on span "Ready for Pick ..." at bounding box center [1013, 135] width 82 height 17
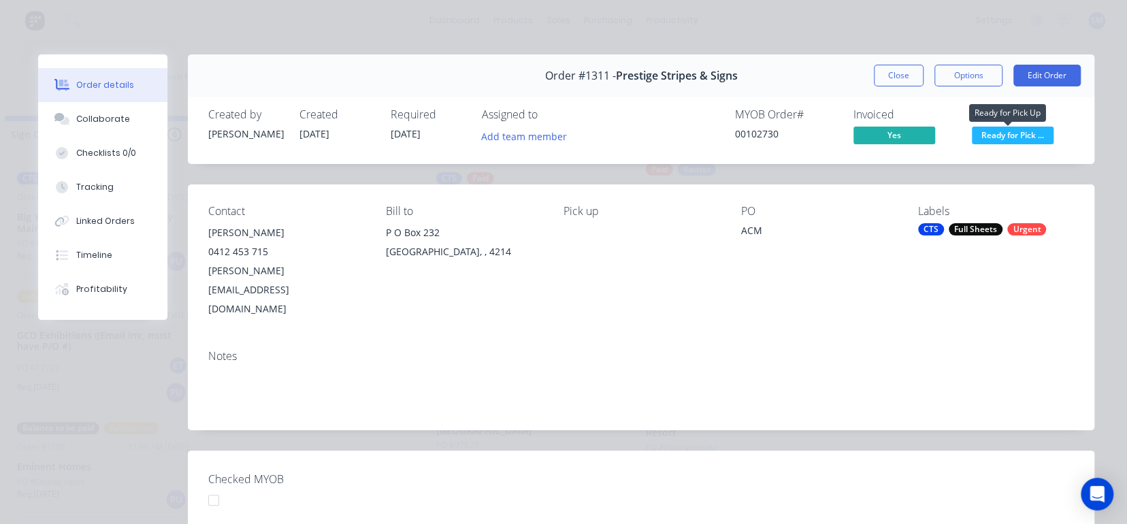
click at [1024, 134] on span "Ready for Pick ..." at bounding box center [1013, 135] width 82 height 17
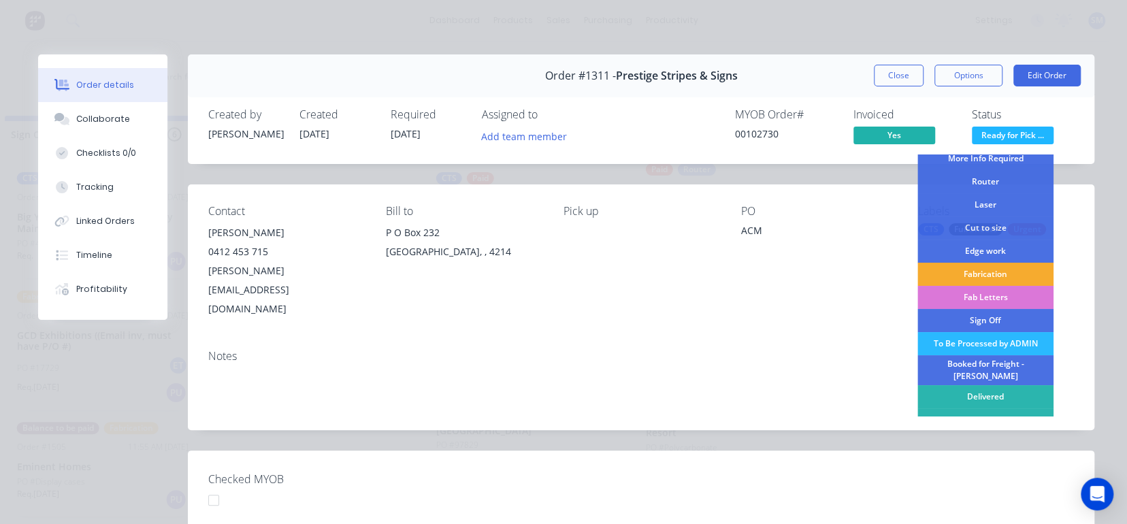
scroll to position [80, 0]
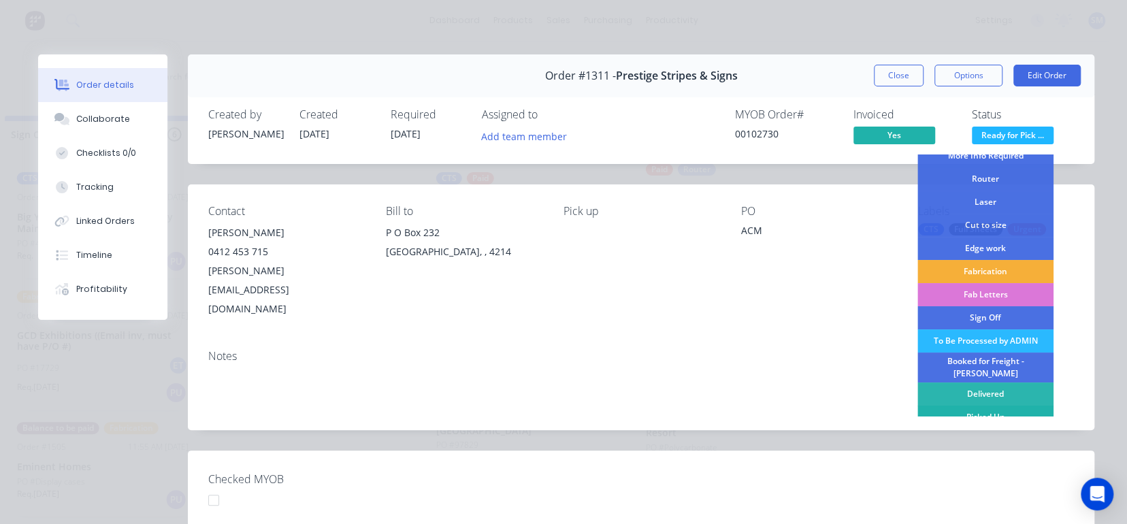
click at [975, 405] on div "Picked Up" at bounding box center [985, 416] width 136 height 23
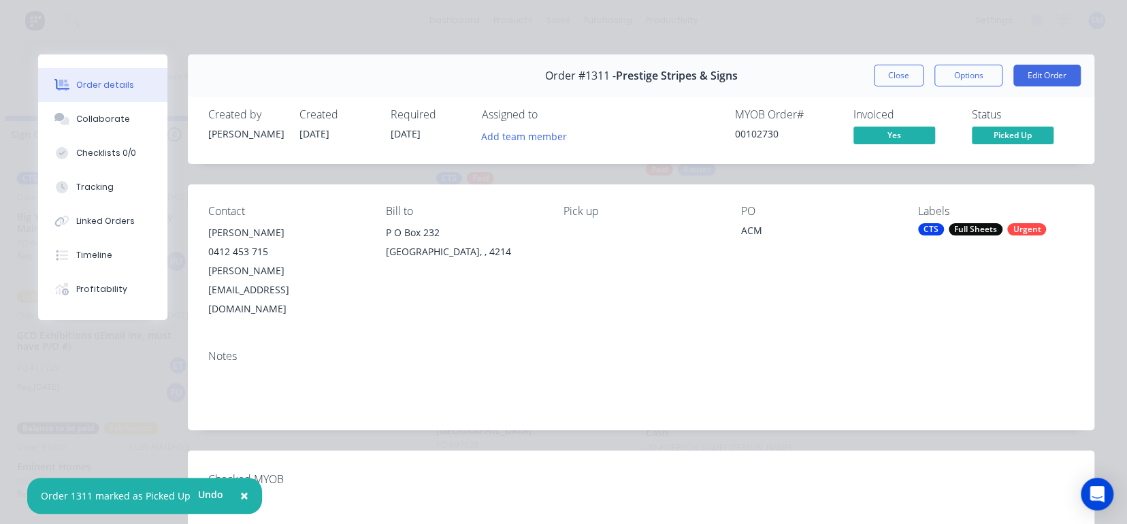
click at [893, 73] on button "Close" at bounding box center [899, 76] width 50 height 22
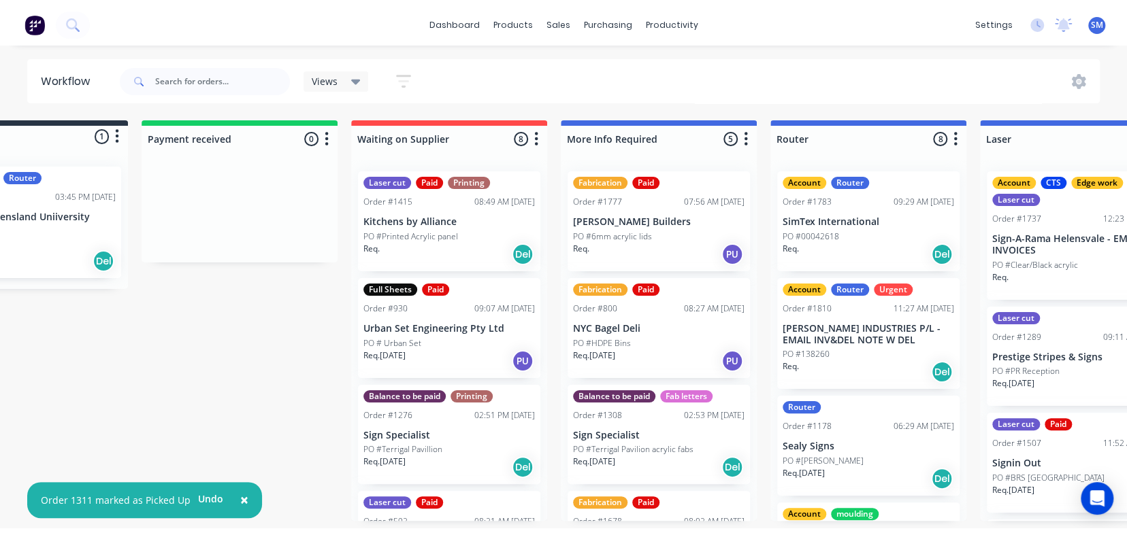
scroll to position [0, 0]
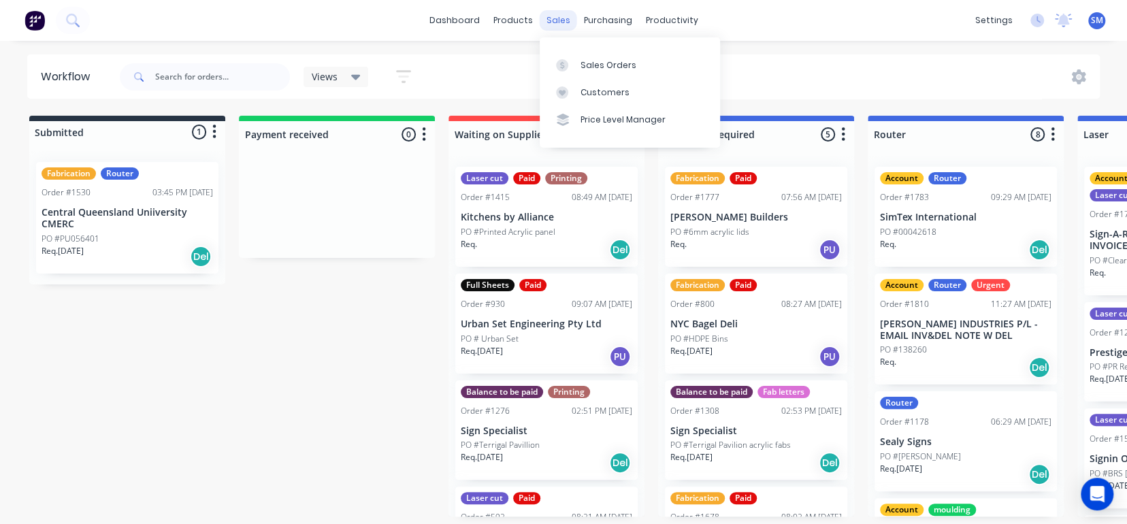
click at [557, 17] on div "sales" at bounding box center [558, 20] width 37 height 20
click at [623, 60] on div "Sales Orders" at bounding box center [608, 65] width 56 height 12
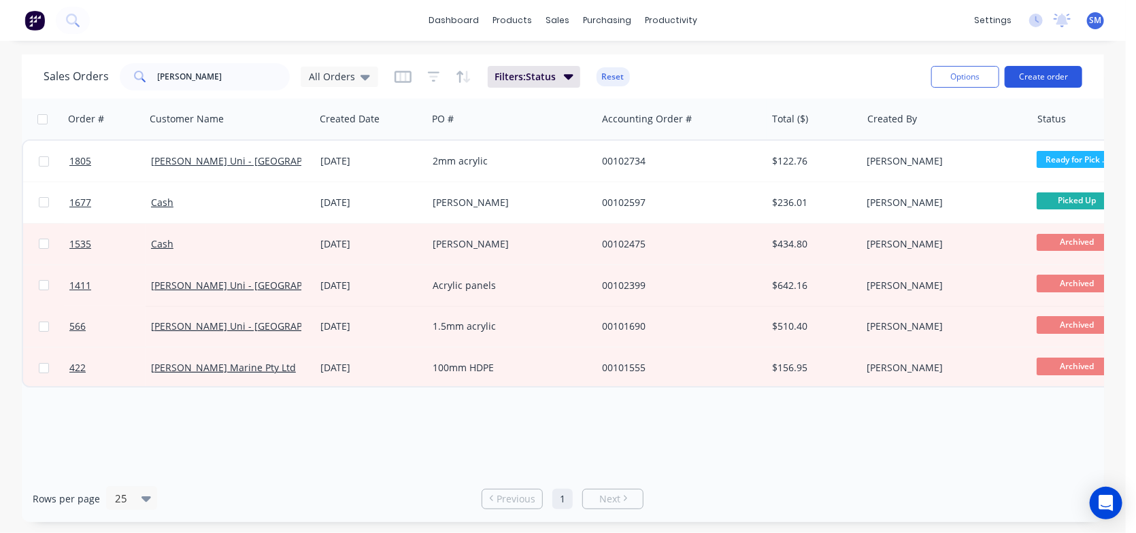
click at [1046, 76] on button "Create order" at bounding box center [1044, 77] width 78 height 22
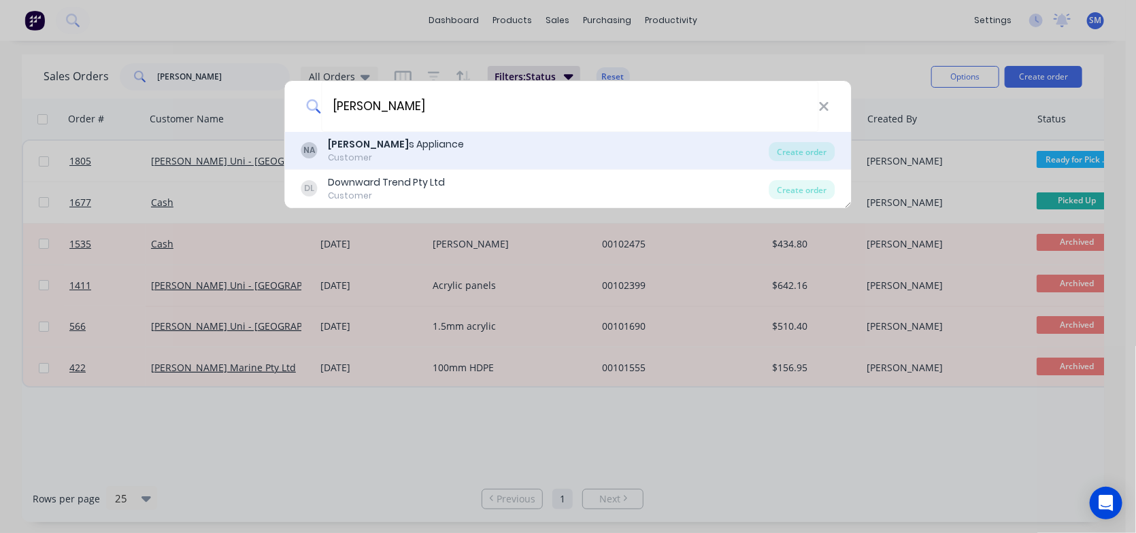
type input "[PERSON_NAME]"
click at [391, 142] on div "[PERSON_NAME] s Appliance" at bounding box center [397, 144] width 136 height 14
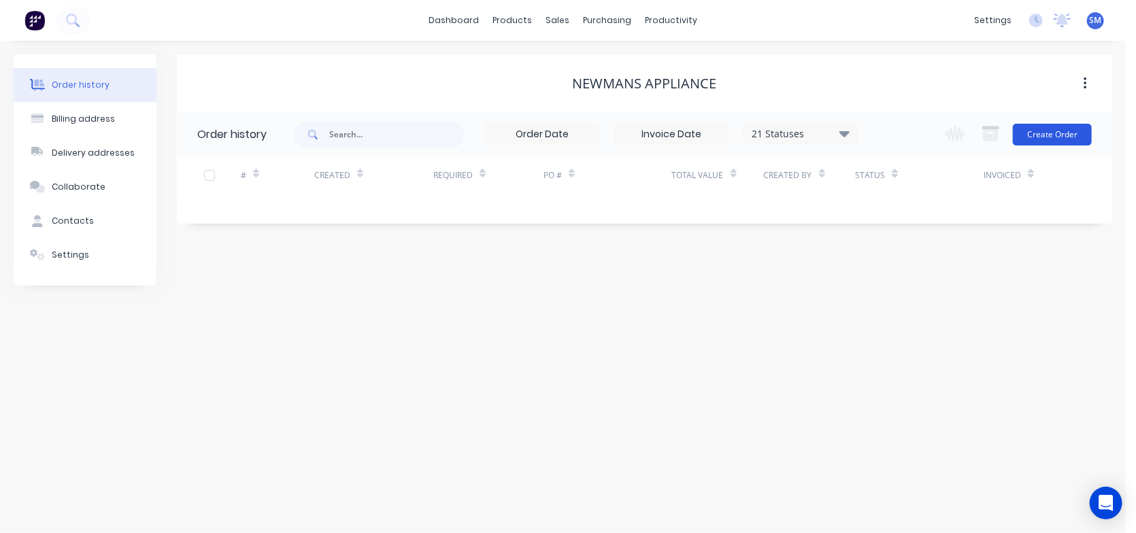
click at [1053, 129] on button "Create Order" at bounding box center [1052, 135] width 79 height 22
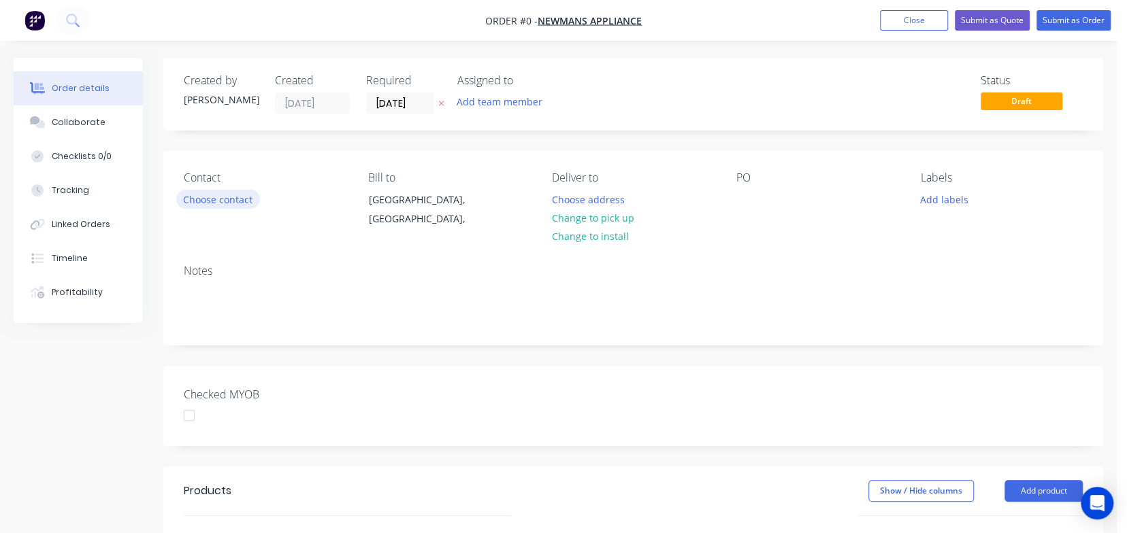
click at [226, 203] on button "Choose contact" at bounding box center [218, 199] width 84 height 18
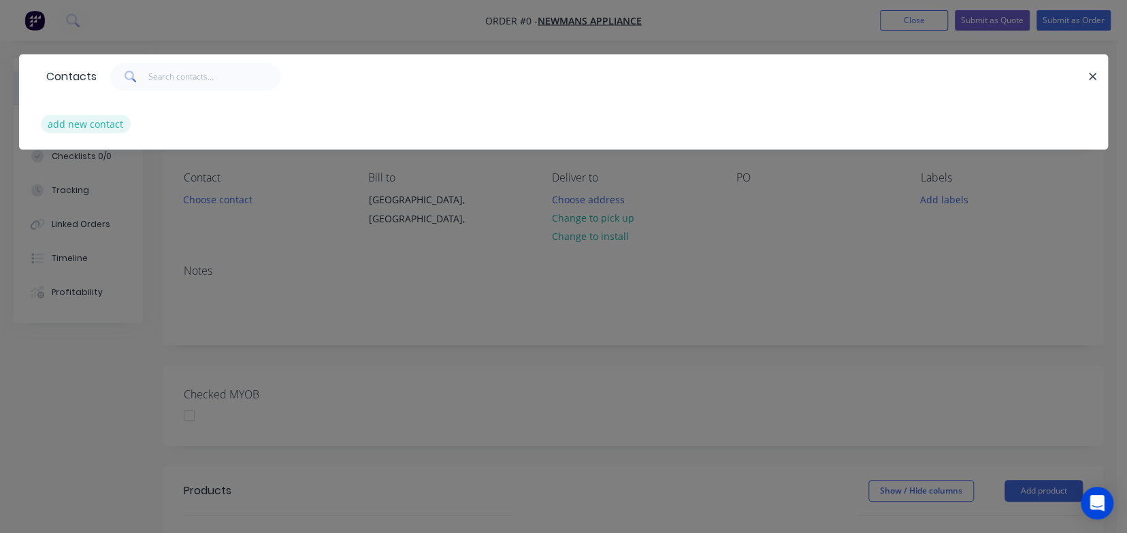
click at [112, 124] on button "add new contact" at bounding box center [86, 124] width 90 height 18
select select "AU"
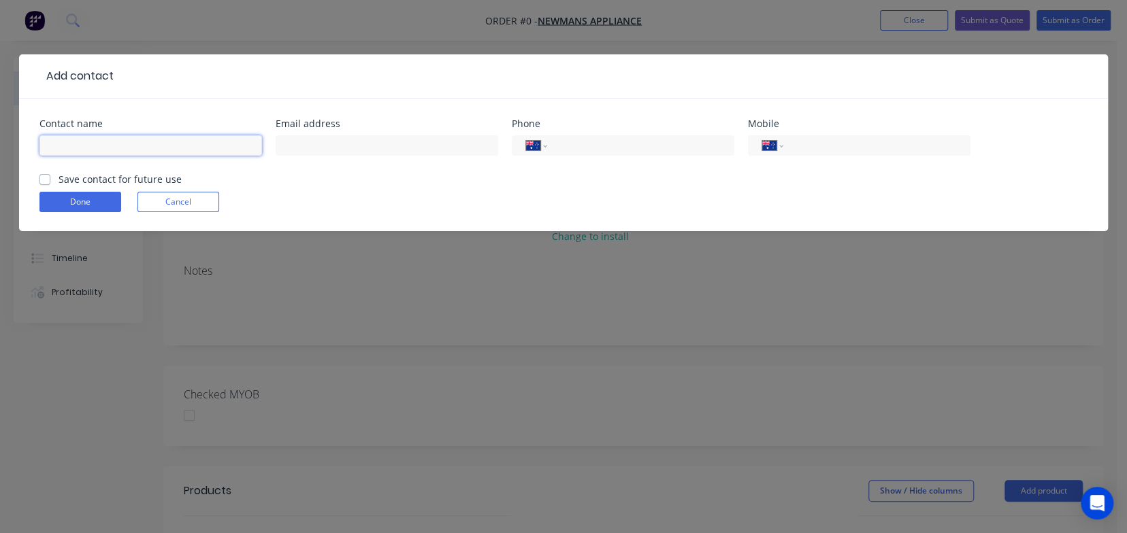
click at [112, 154] on input "text" at bounding box center [150, 145] width 222 height 20
type input "J"
type input "[PERSON_NAME]"
click at [844, 151] on input "tel" at bounding box center [874, 146] width 163 height 16
type input "0427 998 880"
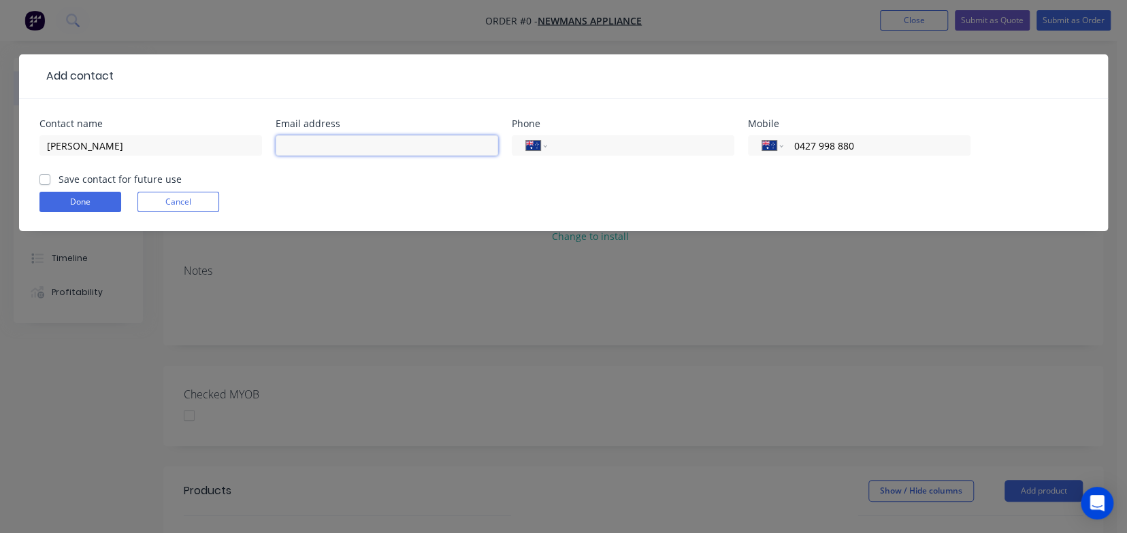
click at [350, 149] on input "text" at bounding box center [387, 145] width 222 height 20
click at [708, 235] on div "Add contact Contact name [PERSON_NAME] Email address Phone International [GEOGR…" at bounding box center [563, 152] width 1089 height 197
click at [59, 180] on label "Save contact for future use" at bounding box center [120, 179] width 123 height 14
click at [46, 180] on input "Save contact for future use" at bounding box center [44, 178] width 11 height 13
checkbox input "true"
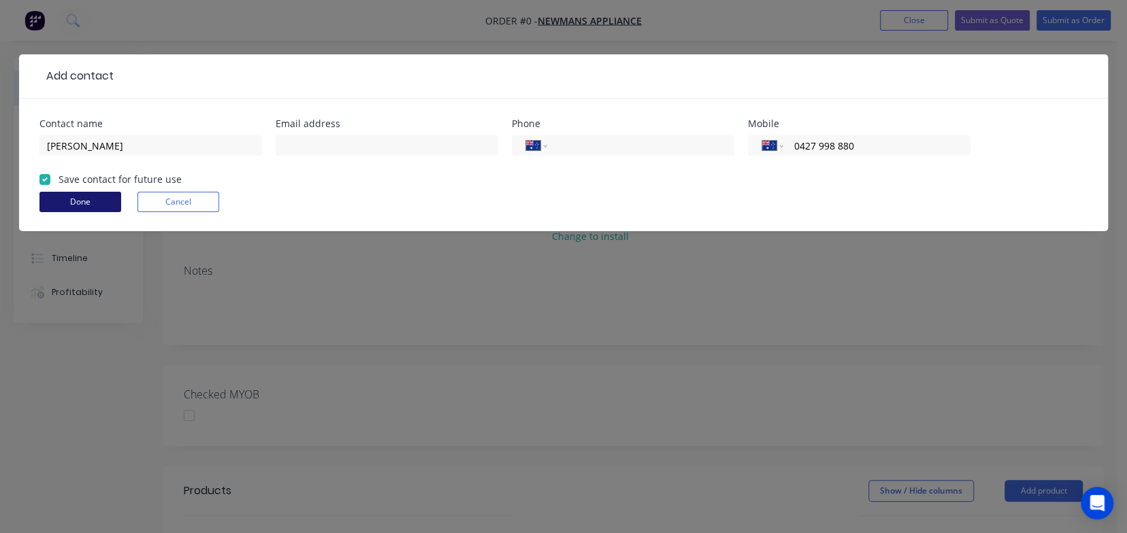
click at [82, 201] on button "Done" at bounding box center [80, 202] width 82 height 20
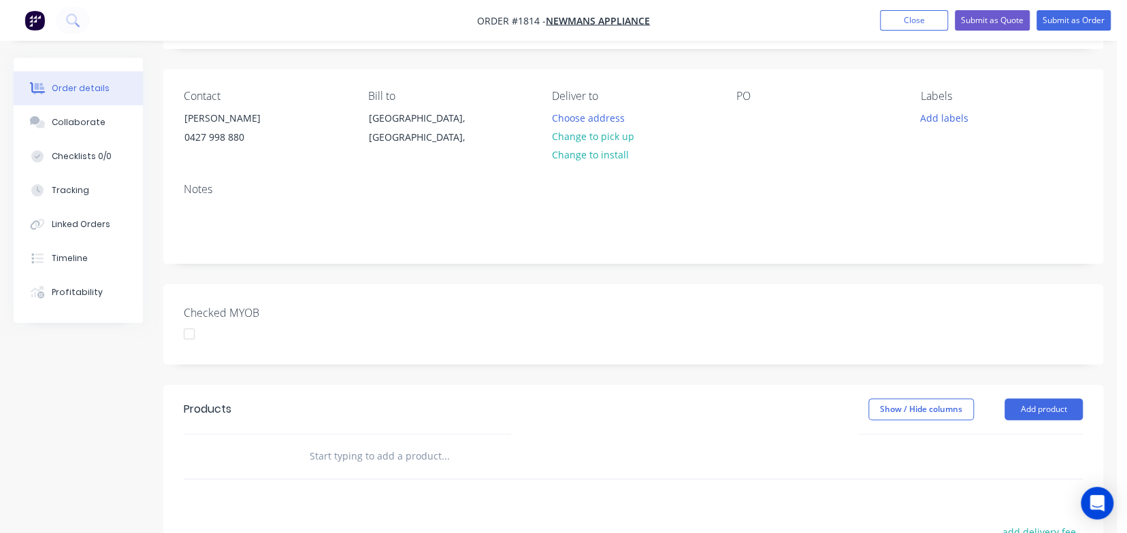
scroll to position [204, 0]
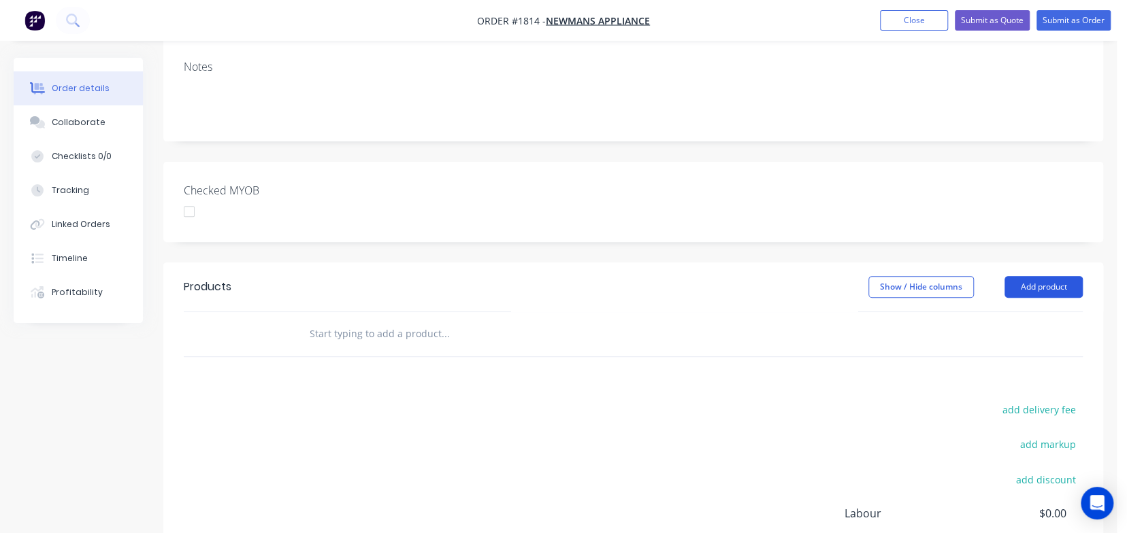
click at [1038, 288] on button "Add product" at bounding box center [1043, 287] width 78 height 22
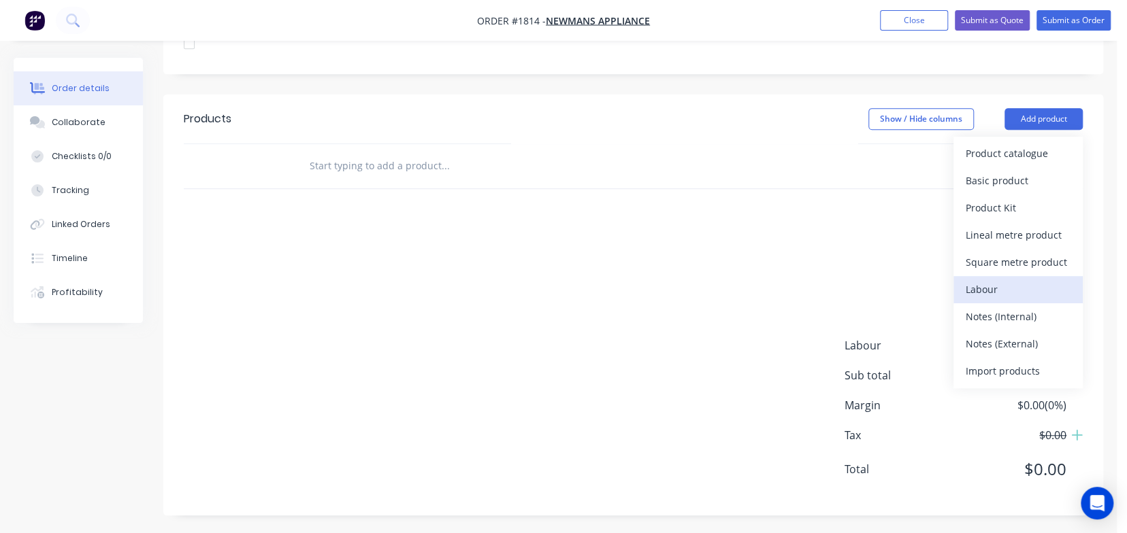
scroll to position [374, 0]
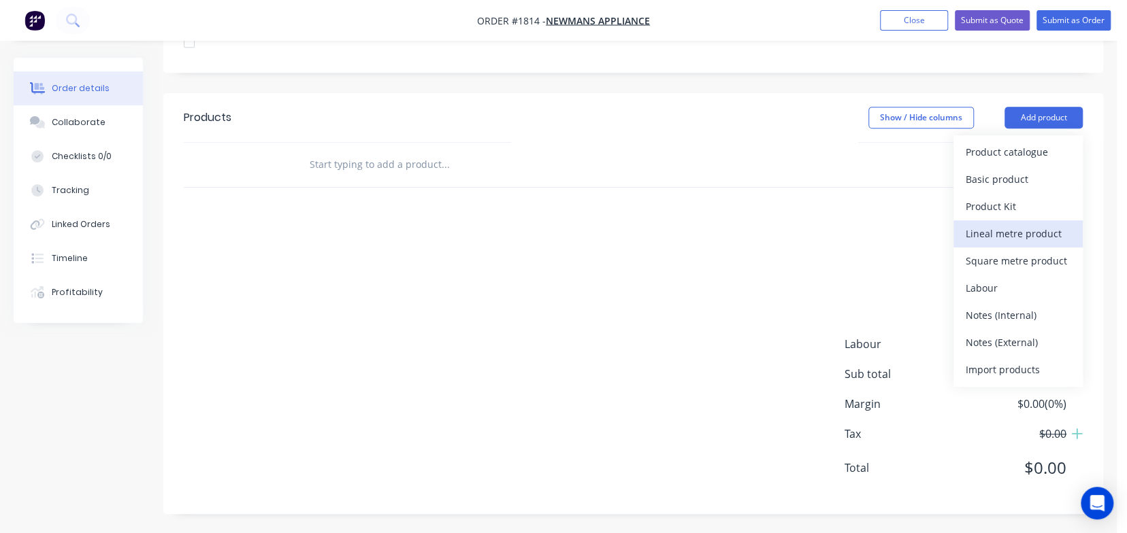
click at [980, 231] on div "Lineal metre product" at bounding box center [1017, 234] width 105 height 20
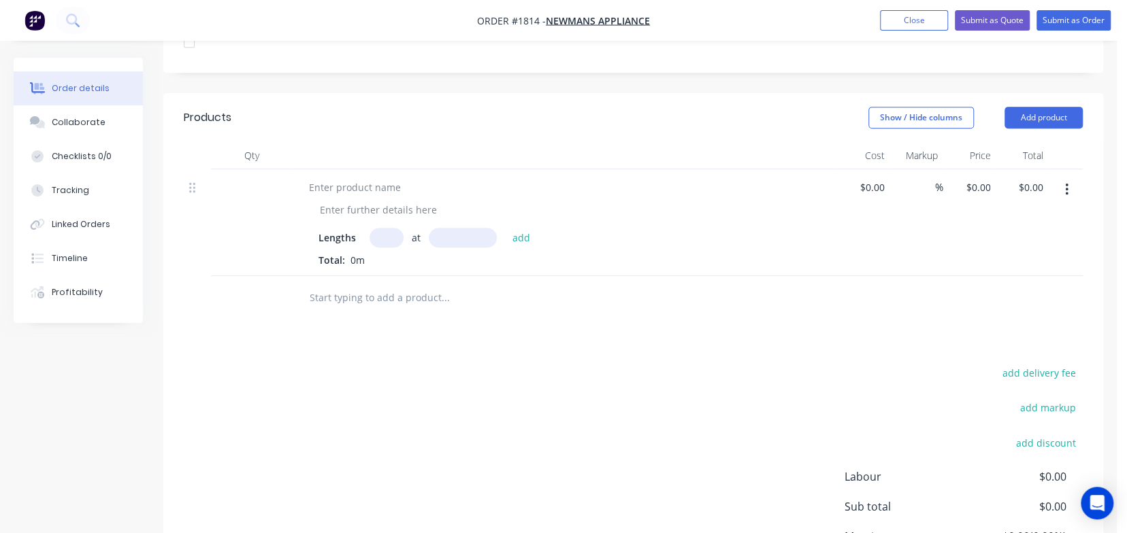
click at [381, 239] on input "text" at bounding box center [386, 238] width 34 height 20
click at [359, 248] on div "Lengths at add Total: 0m" at bounding box center [564, 247] width 493 height 39
click at [444, 238] on input "text" at bounding box center [463, 238] width 68 height 20
click at [374, 186] on div at bounding box center [355, 188] width 114 height 20
click at [190, 186] on icon at bounding box center [192, 188] width 6 height 10
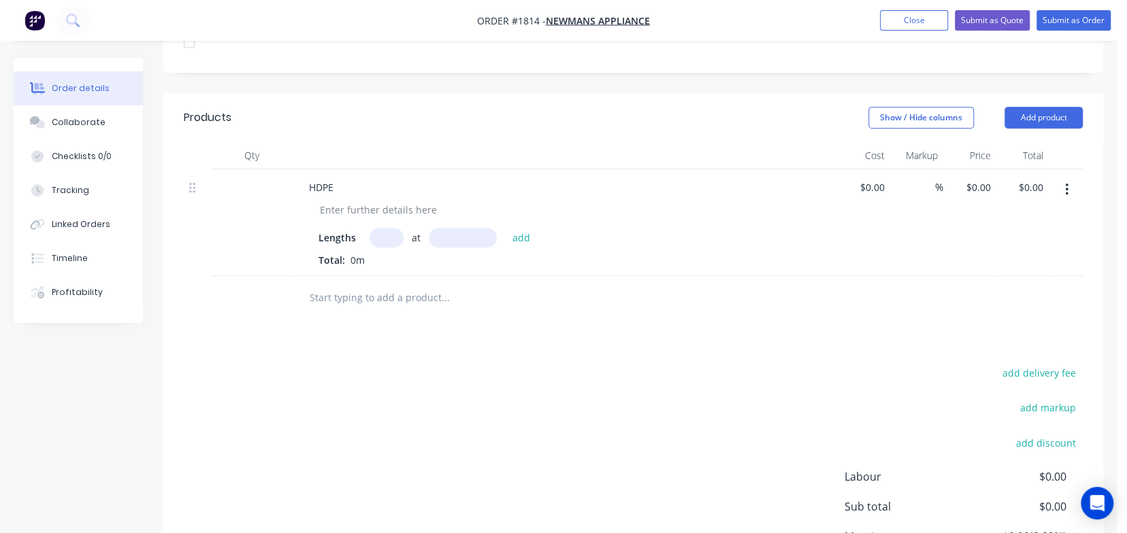
click at [388, 235] on input "text" at bounding box center [386, 238] width 34 height 20
click at [464, 239] on input "text" at bounding box center [463, 238] width 68 height 20
click at [380, 233] on input "text" at bounding box center [386, 238] width 34 height 20
type input "5"
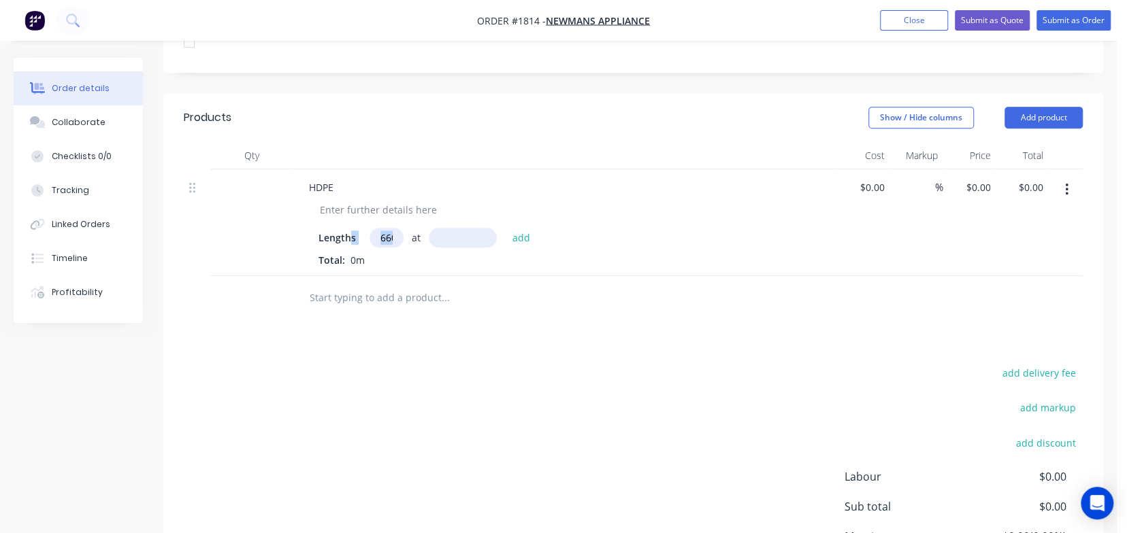
drag, startPoint x: 403, startPoint y: 232, endPoint x: 374, endPoint y: 298, distance: 71.9
click at [349, 248] on div "Lengths 660 at add Total: 0m" at bounding box center [564, 247] width 493 height 39
click at [357, 239] on div "Lengths 660 at add" at bounding box center [564, 238] width 493 height 20
drag, startPoint x: 381, startPoint y: 237, endPoint x: 395, endPoint y: 233, distance: 15.1
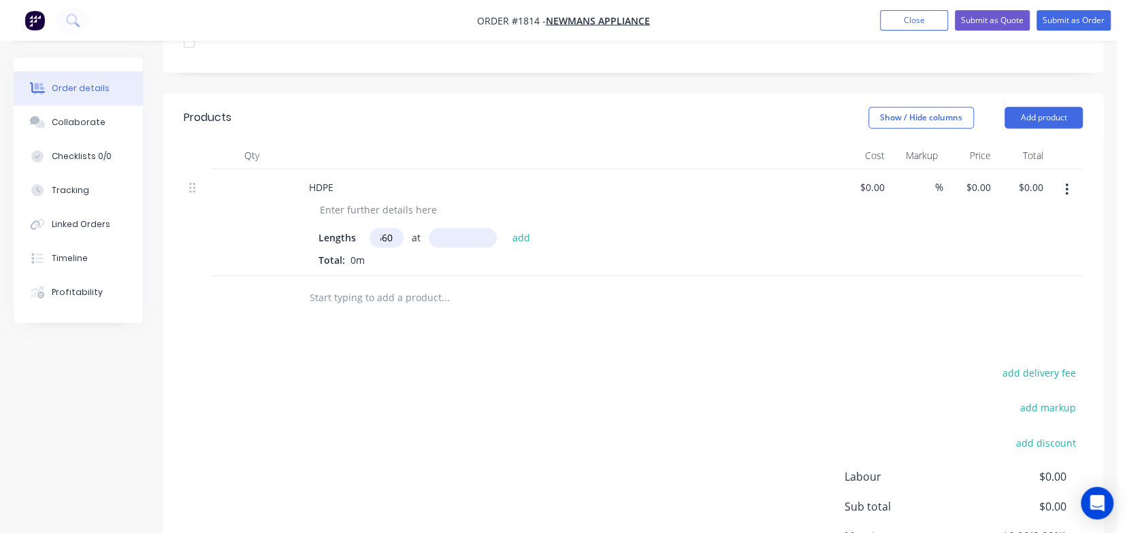
click at [395, 233] on input "660" at bounding box center [386, 238] width 34 height 20
type input "2"
click at [456, 231] on input "text" at bounding box center [463, 238] width 68 height 20
type input "66mm"
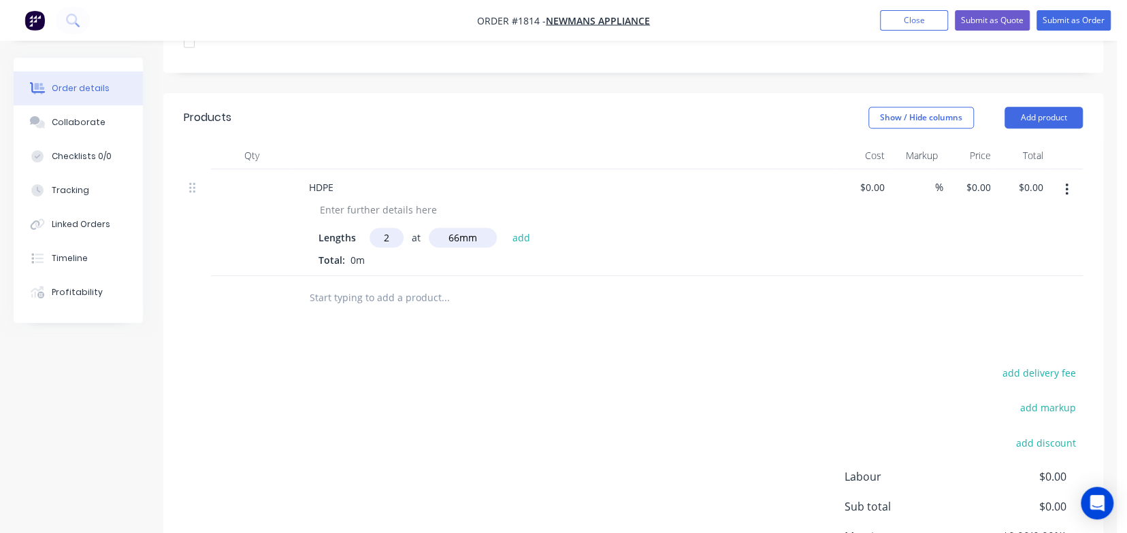
click at [357, 344] on div "Products Show / Hide columns Add product Qty Cost Markup Price Total HDPE Lengt…" at bounding box center [633, 370] width 940 height 554
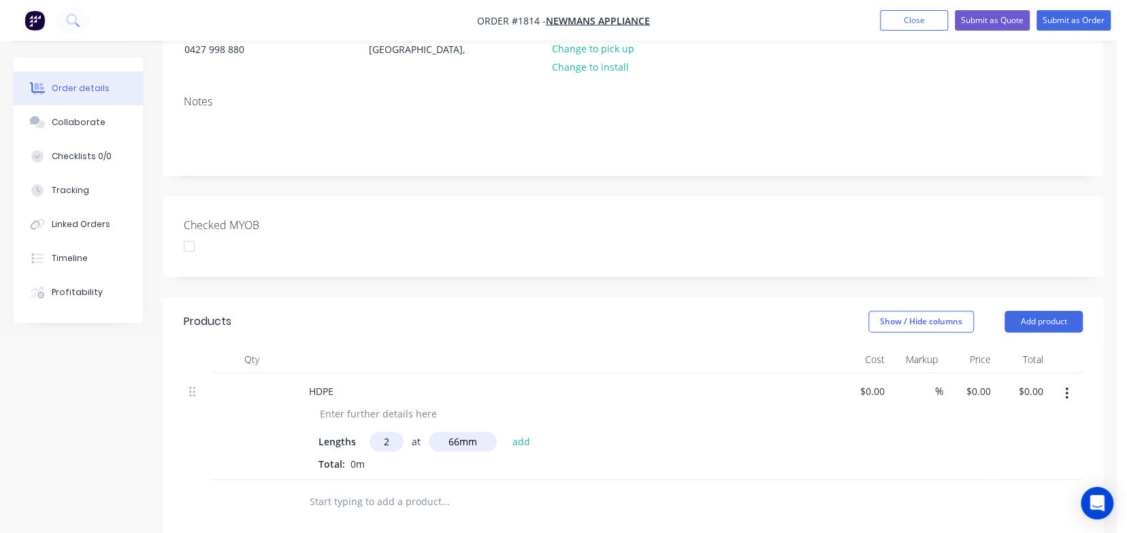
scroll to position [204, 0]
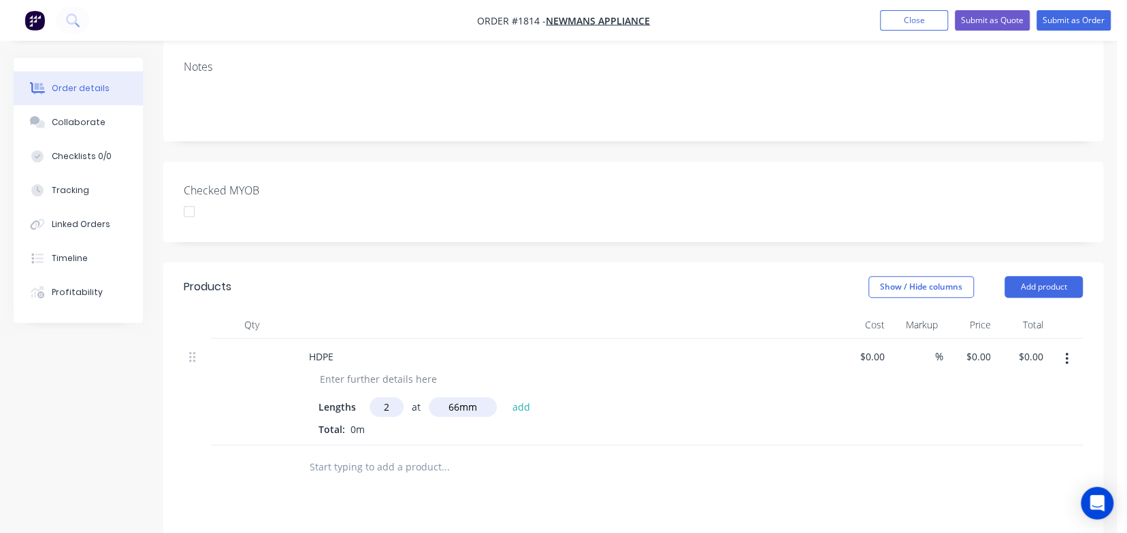
click at [1070, 355] on button "button" at bounding box center [1066, 359] width 32 height 24
click at [982, 475] on div "Delete" at bounding box center [1017, 477] width 105 height 20
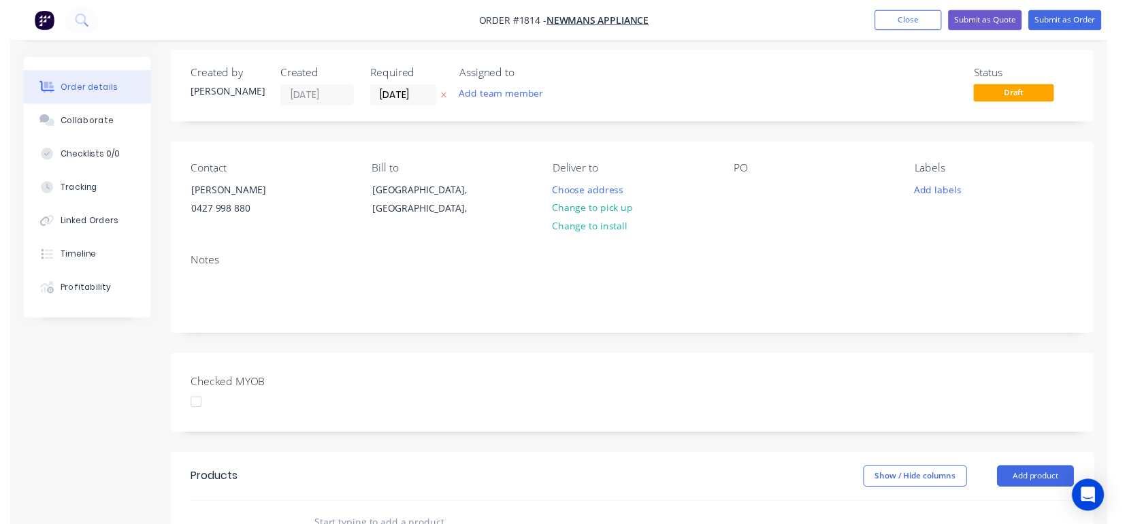
scroll to position [0, 0]
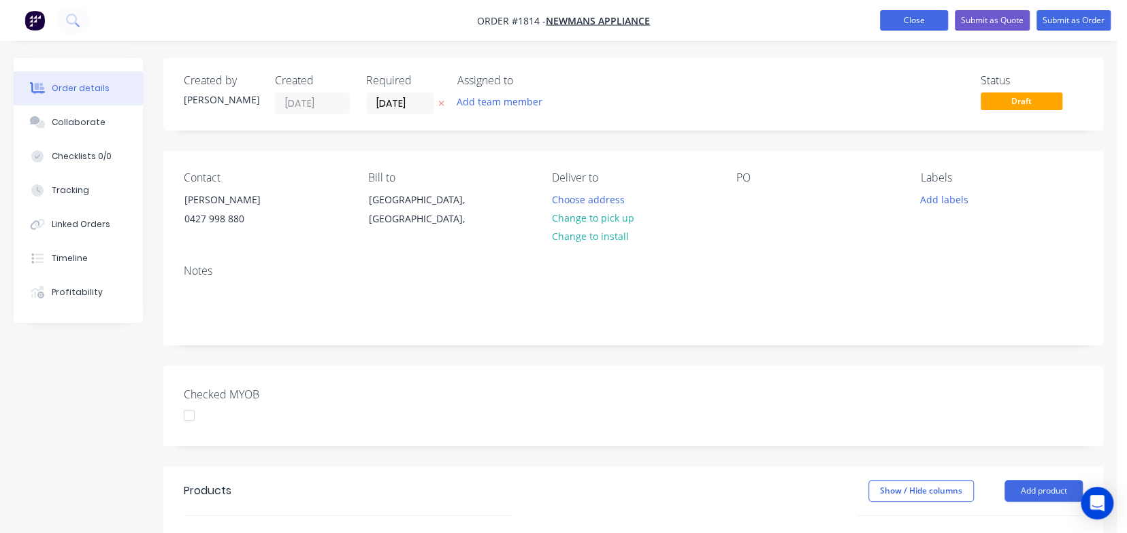
click at [914, 16] on button "Close" at bounding box center [914, 20] width 68 height 20
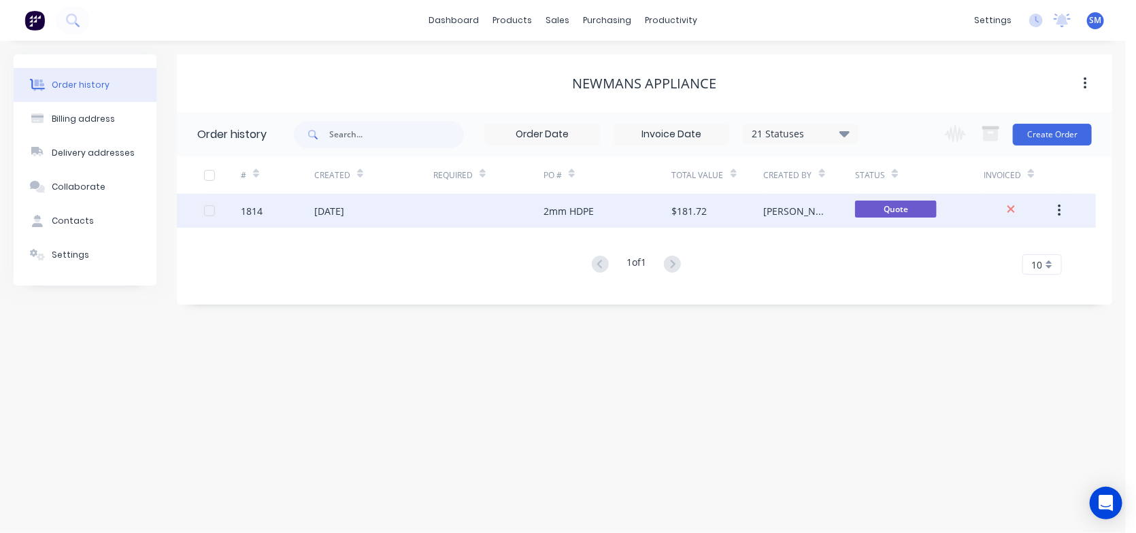
click at [221, 213] on div at bounding box center [222, 211] width 37 height 34
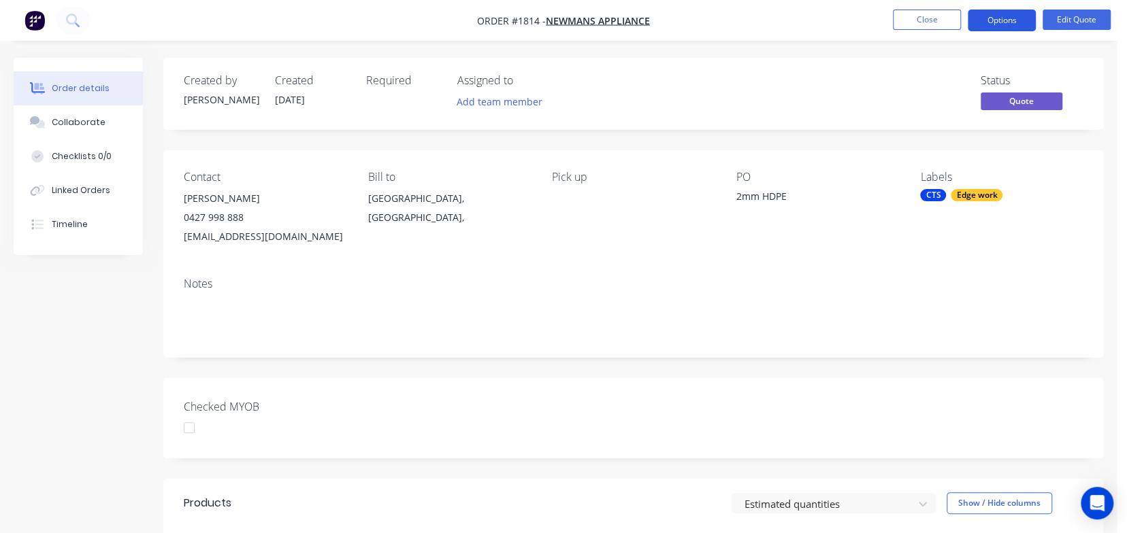
click at [1007, 18] on button "Options" at bounding box center [1001, 21] width 68 height 22
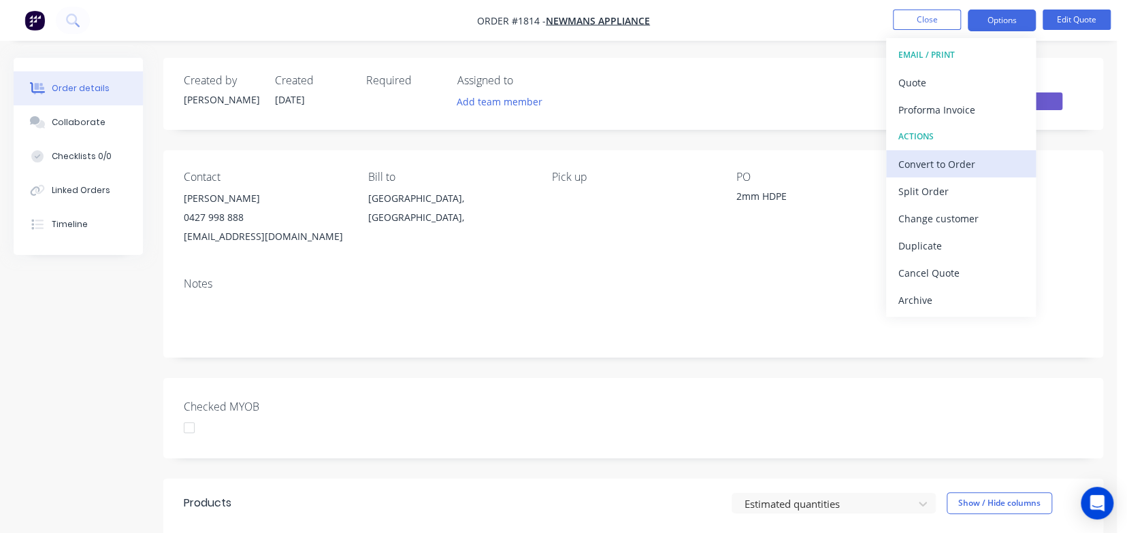
click at [901, 158] on div "Convert to Order" at bounding box center [960, 164] width 125 height 20
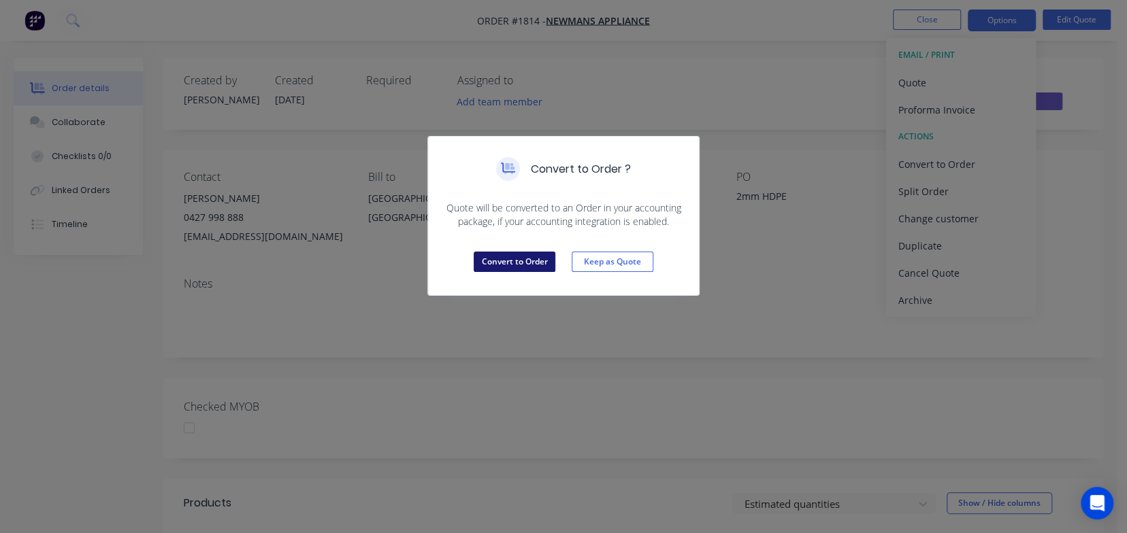
click at [512, 260] on button "Convert to Order" at bounding box center [515, 262] width 82 height 20
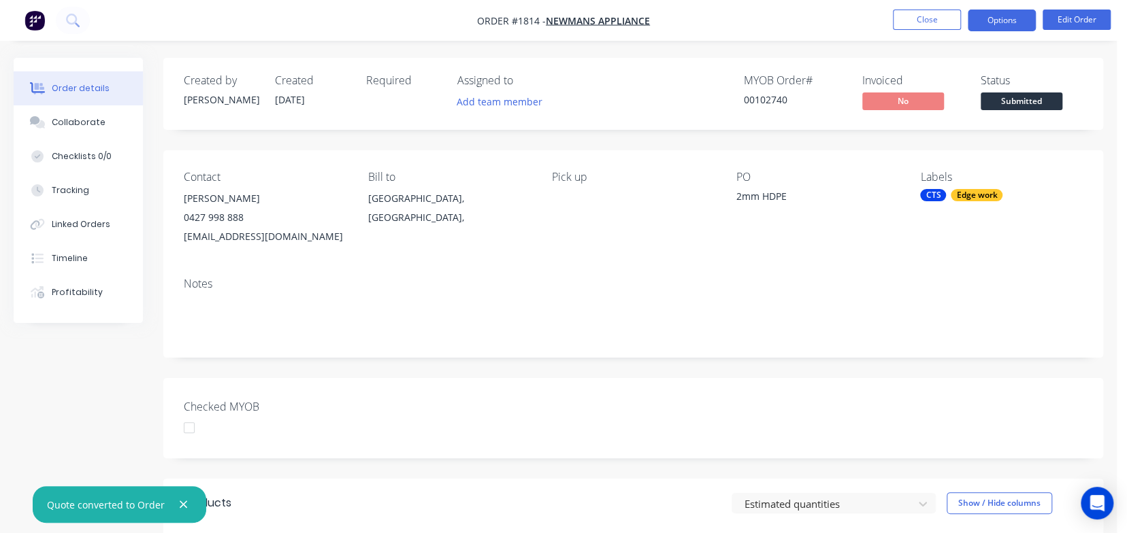
click at [1014, 19] on button "Options" at bounding box center [1001, 21] width 68 height 22
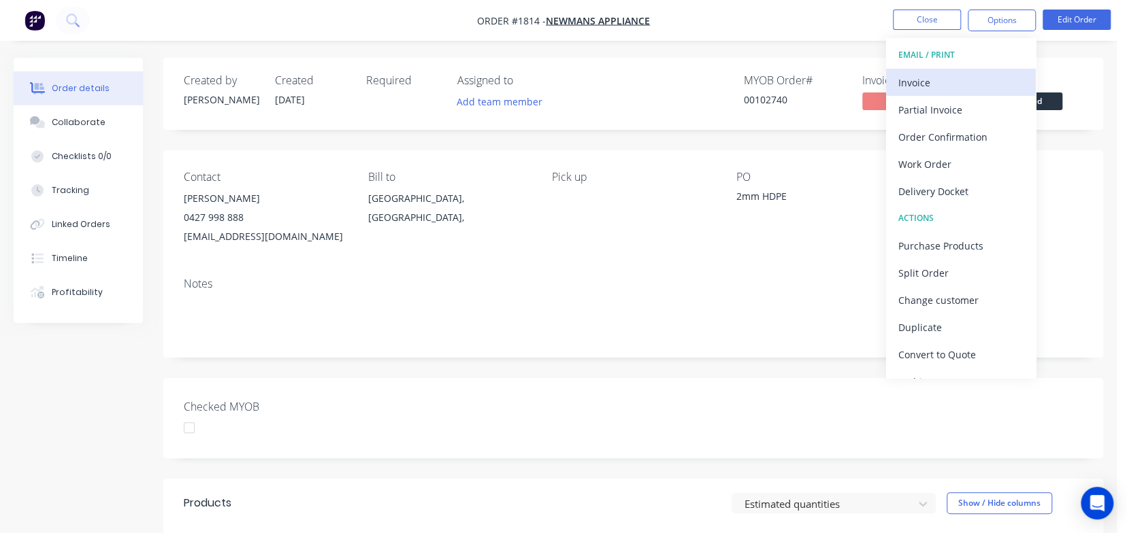
click at [927, 82] on div "Invoice" at bounding box center [960, 83] width 125 height 20
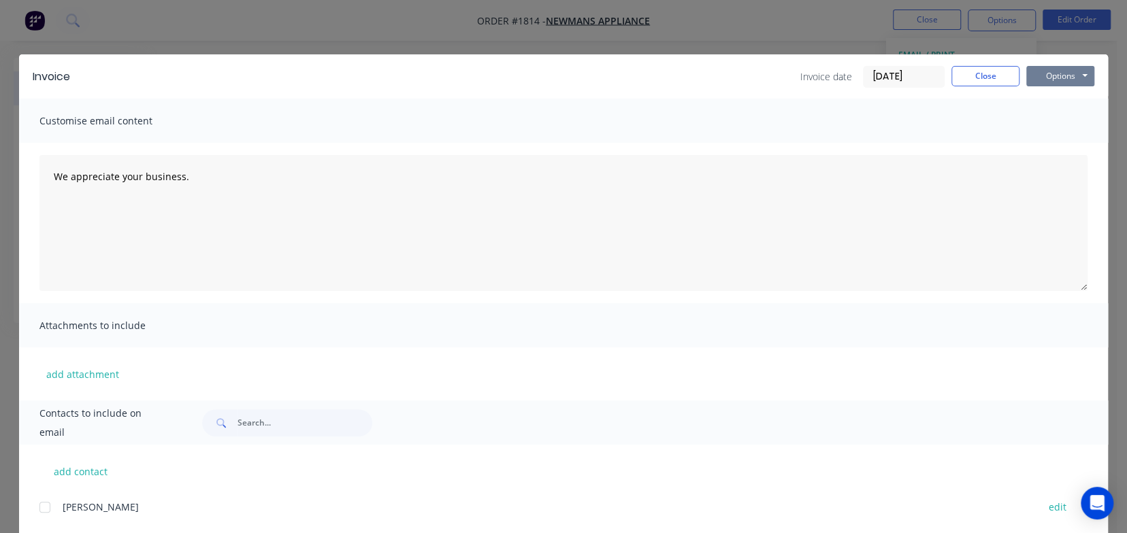
click at [1048, 77] on button "Options" at bounding box center [1060, 76] width 68 height 20
click at [1057, 118] on button "Print" at bounding box center [1069, 123] width 87 height 22
click at [979, 73] on button "Close" at bounding box center [985, 76] width 68 height 20
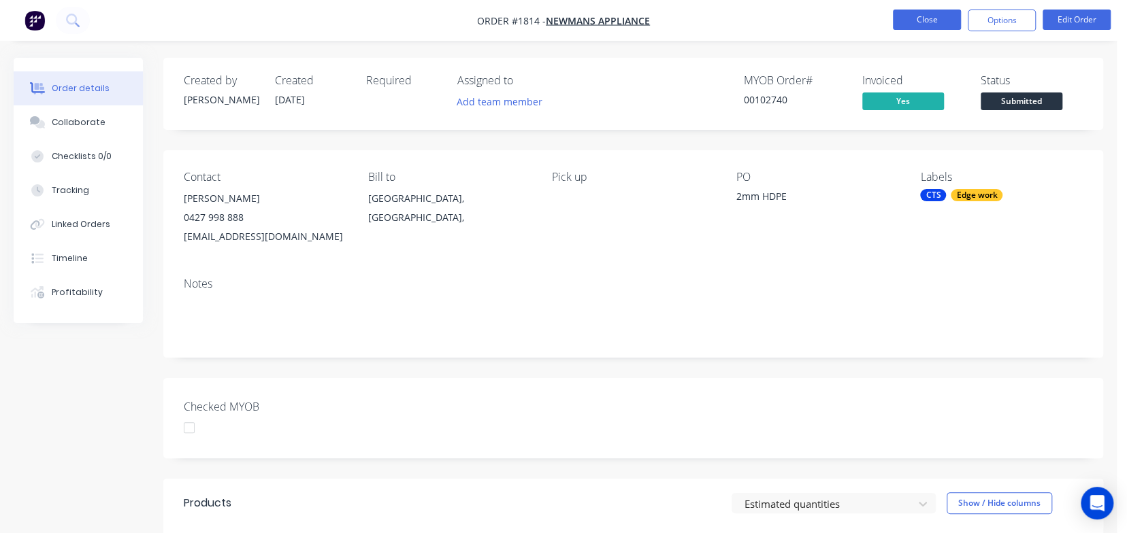
click at [932, 17] on button "Close" at bounding box center [927, 20] width 68 height 20
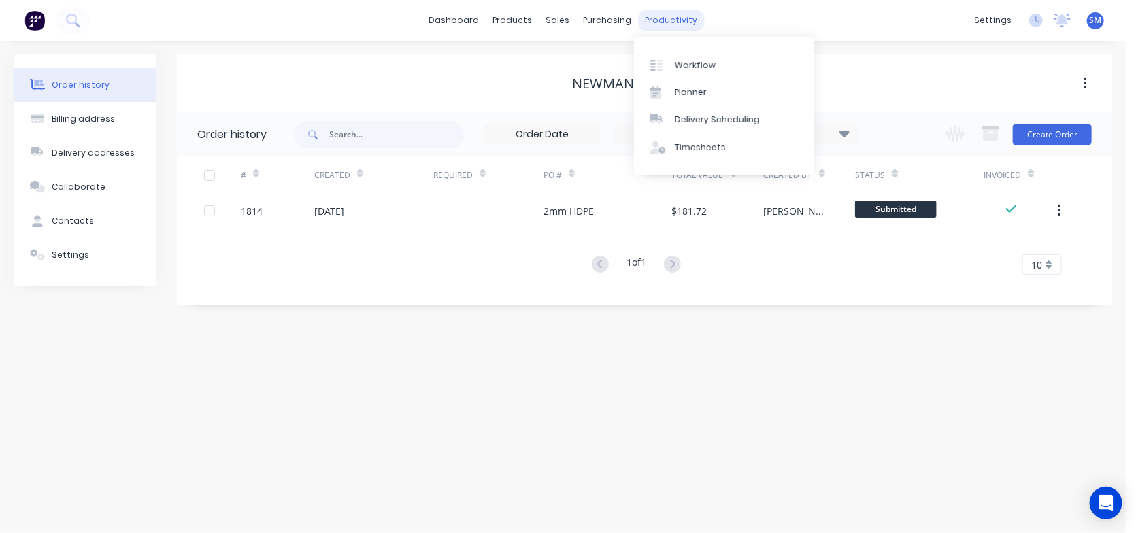
click at [652, 22] on div "productivity" at bounding box center [671, 20] width 66 height 20
click at [708, 65] on div "Workflow" at bounding box center [695, 65] width 41 height 12
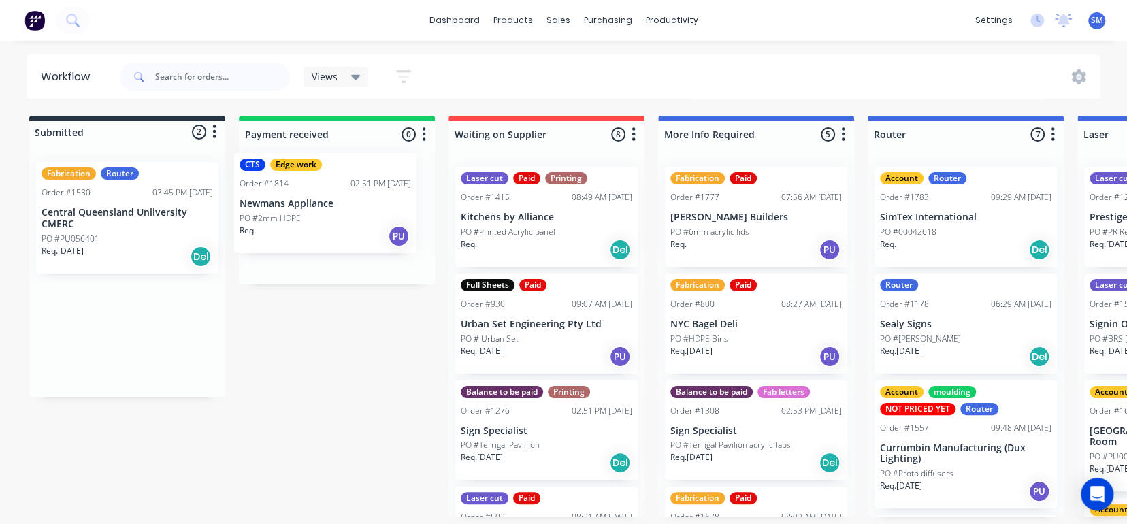
drag, startPoint x: 85, startPoint y: 202, endPoint x: 290, endPoint y: 193, distance: 205.0
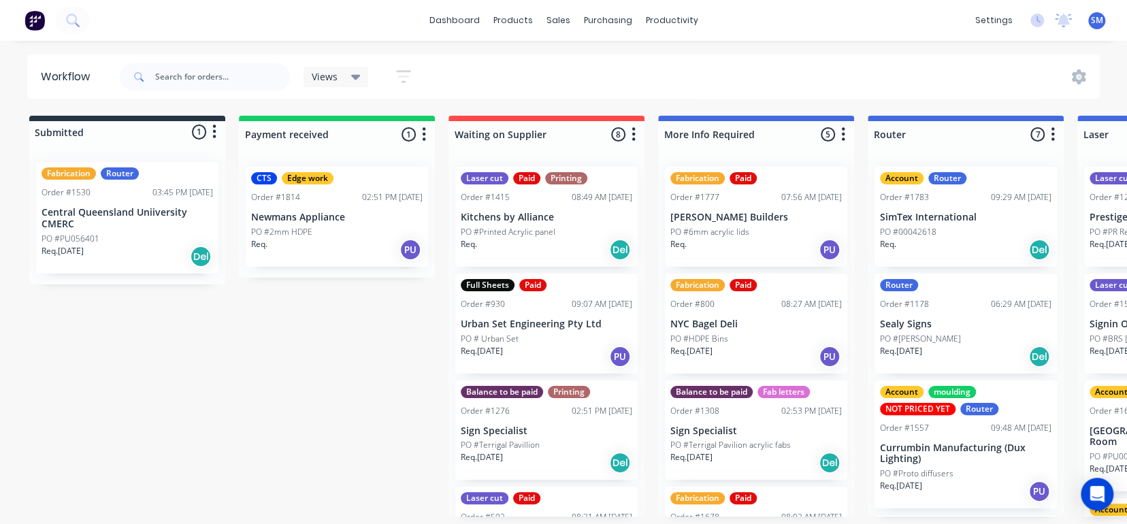
click at [305, 182] on div "Edge work" at bounding box center [308, 178] width 52 height 12
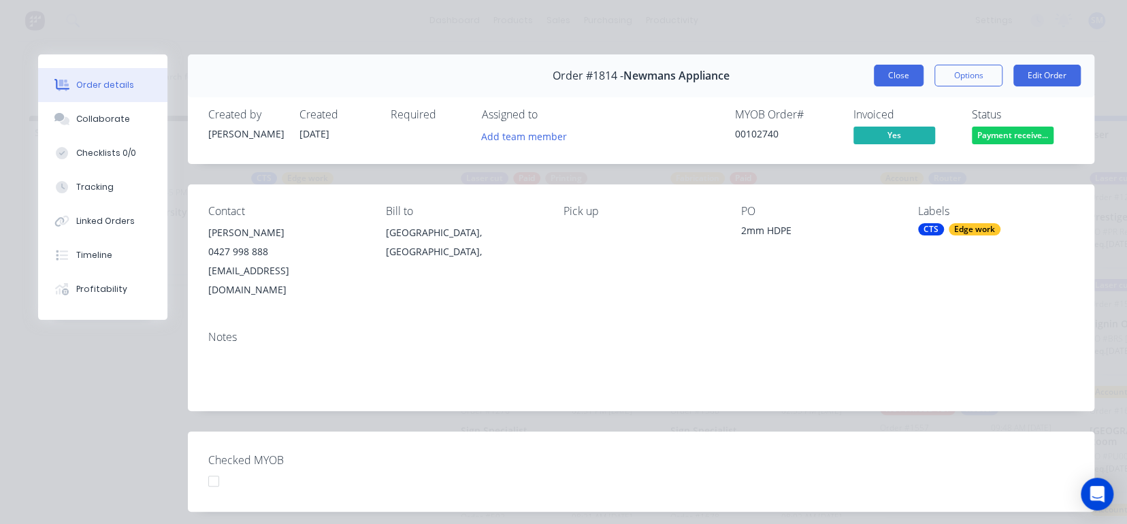
click at [899, 71] on button "Close" at bounding box center [899, 76] width 50 height 22
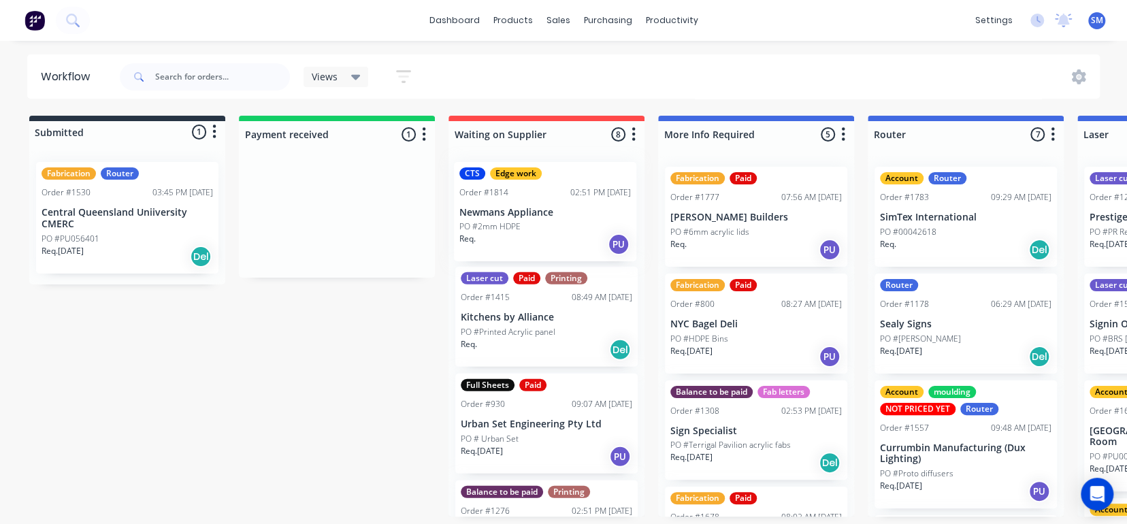
drag, startPoint x: 314, startPoint y: 201, endPoint x: 529, endPoint y: 199, distance: 215.0
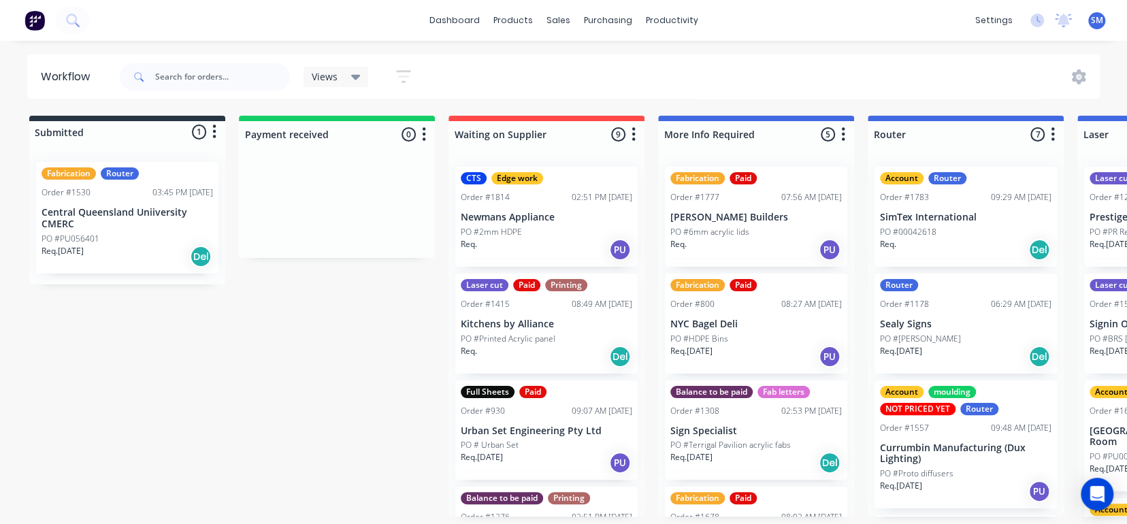
click at [514, 185] on div "CTS Edge work Order #1814 02:51 PM [DATE] Newmans Appliance PO #2mm HDPE Req. PU" at bounding box center [546, 217] width 182 height 100
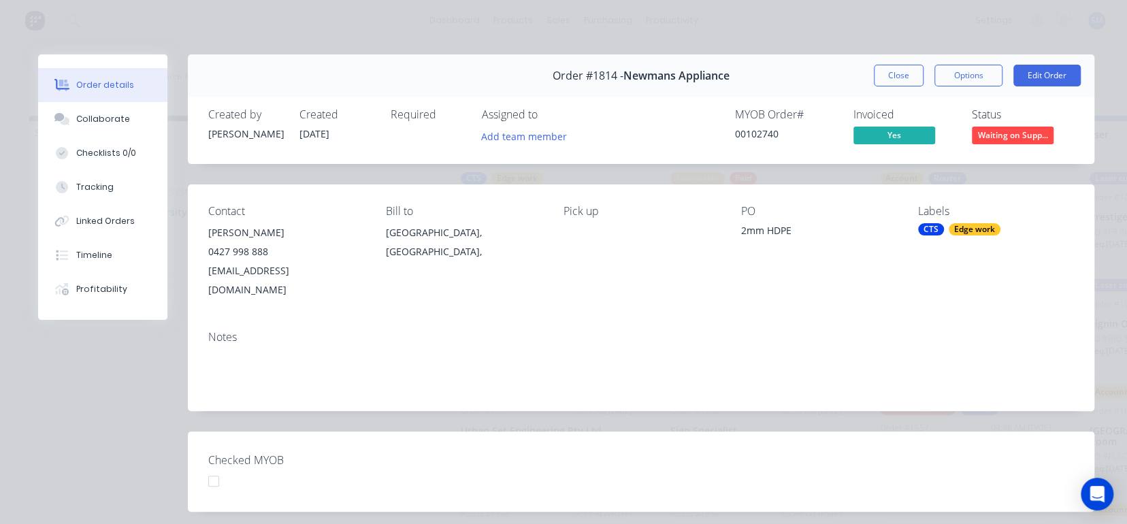
click at [924, 226] on div "CTS" at bounding box center [931, 229] width 26 height 12
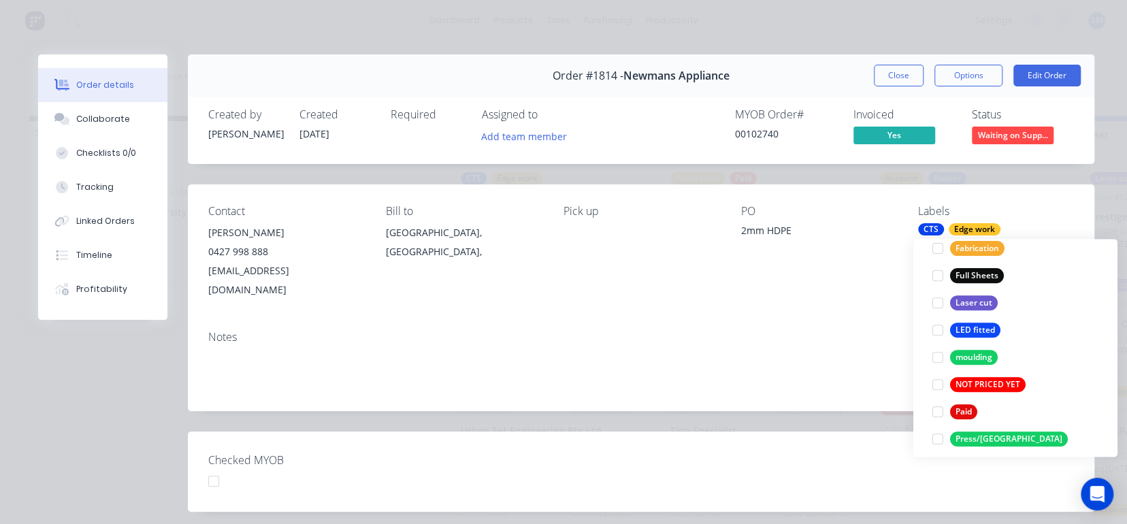
scroll to position [367, 0]
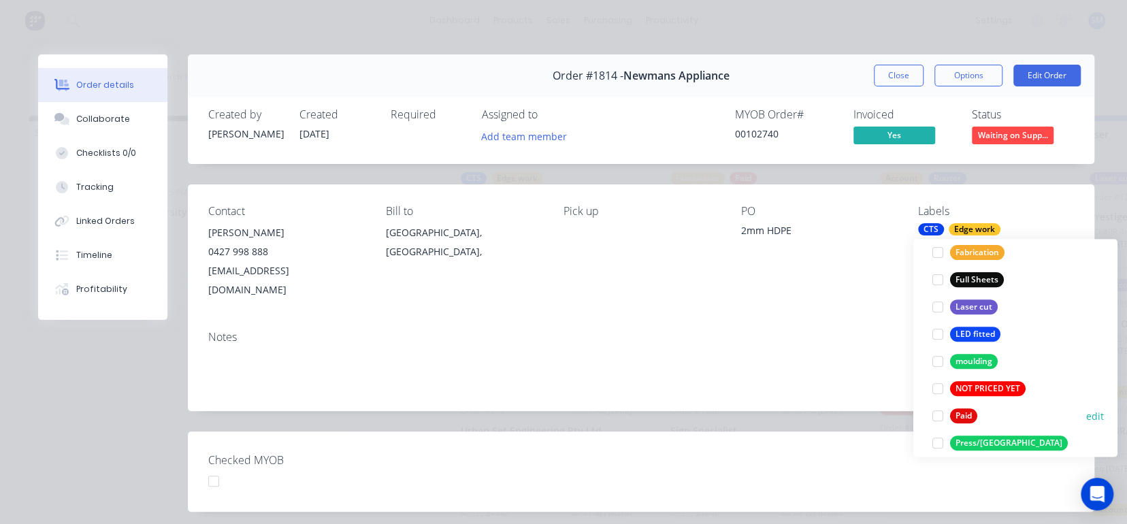
click at [969, 414] on div "Paid" at bounding box center [963, 415] width 27 height 15
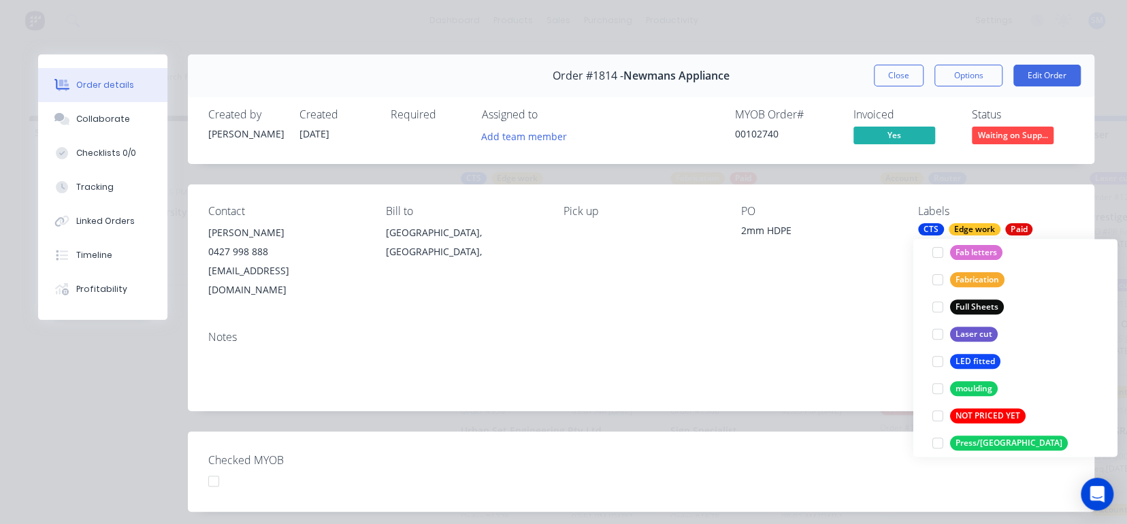
scroll to position [0, 0]
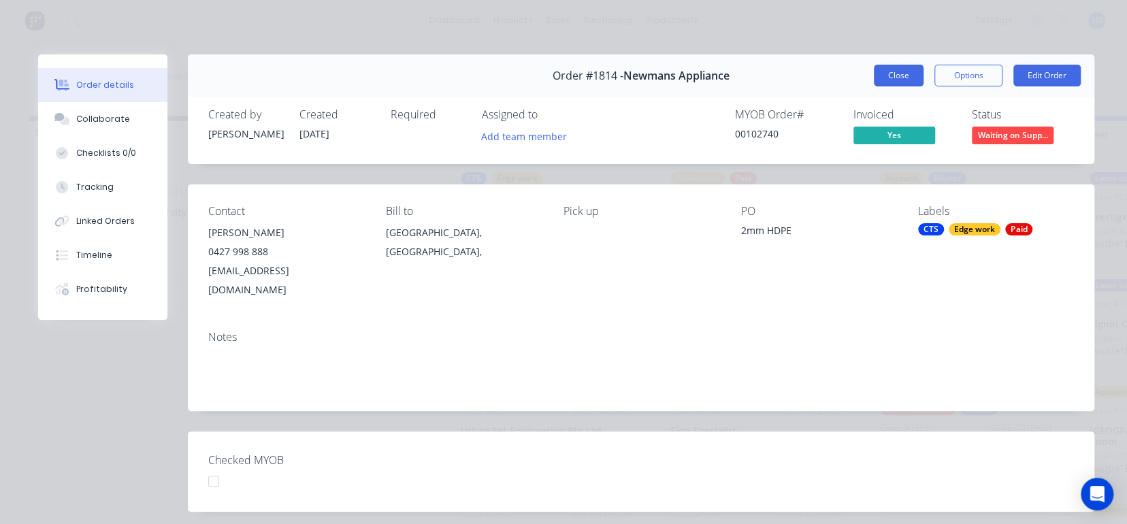
click at [891, 75] on button "Close" at bounding box center [899, 76] width 50 height 22
